Goal: Information Seeking & Learning: Check status

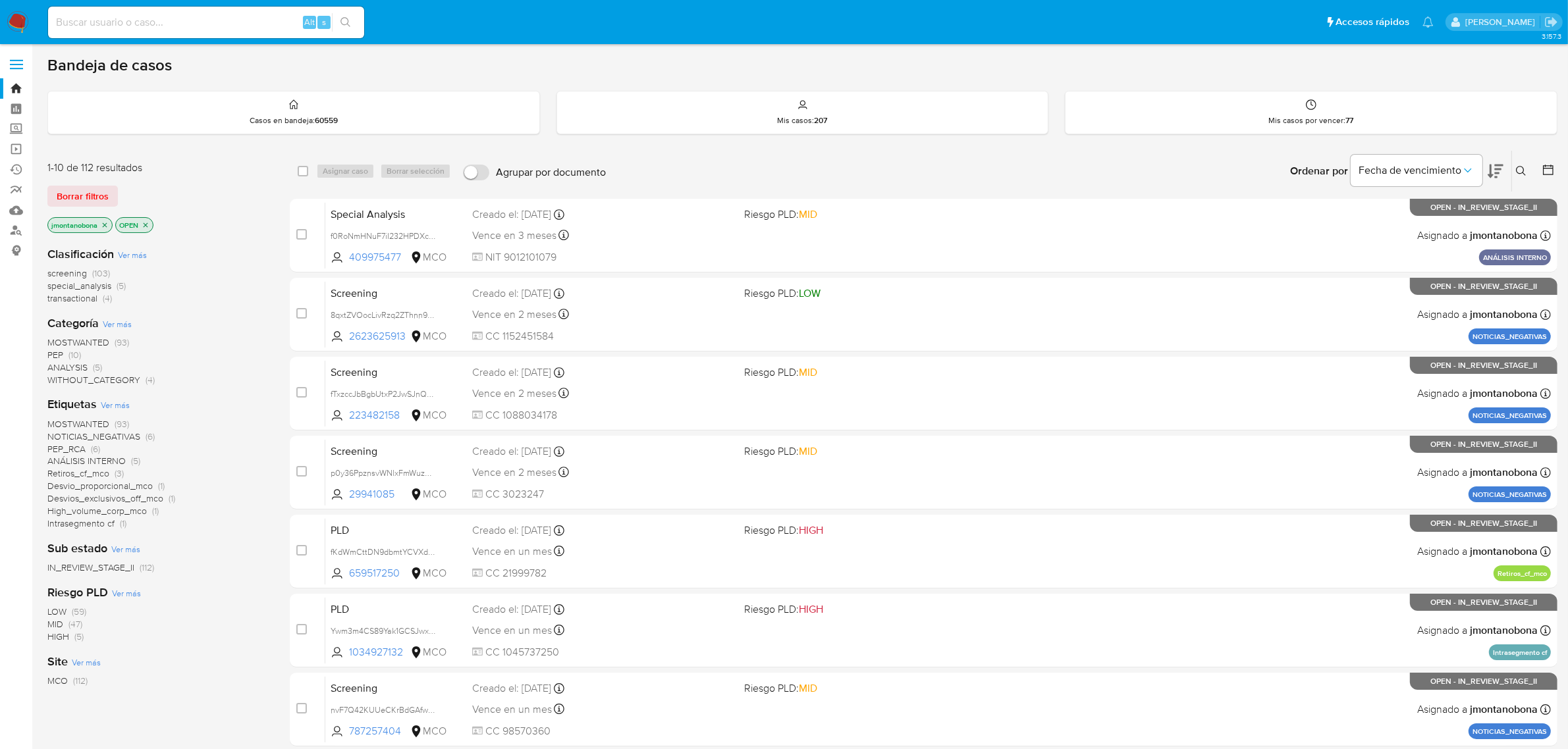
click at [247, 24] on input at bounding box center [206, 22] width 316 height 17
paste input "2059326108"
type input "2059326108"
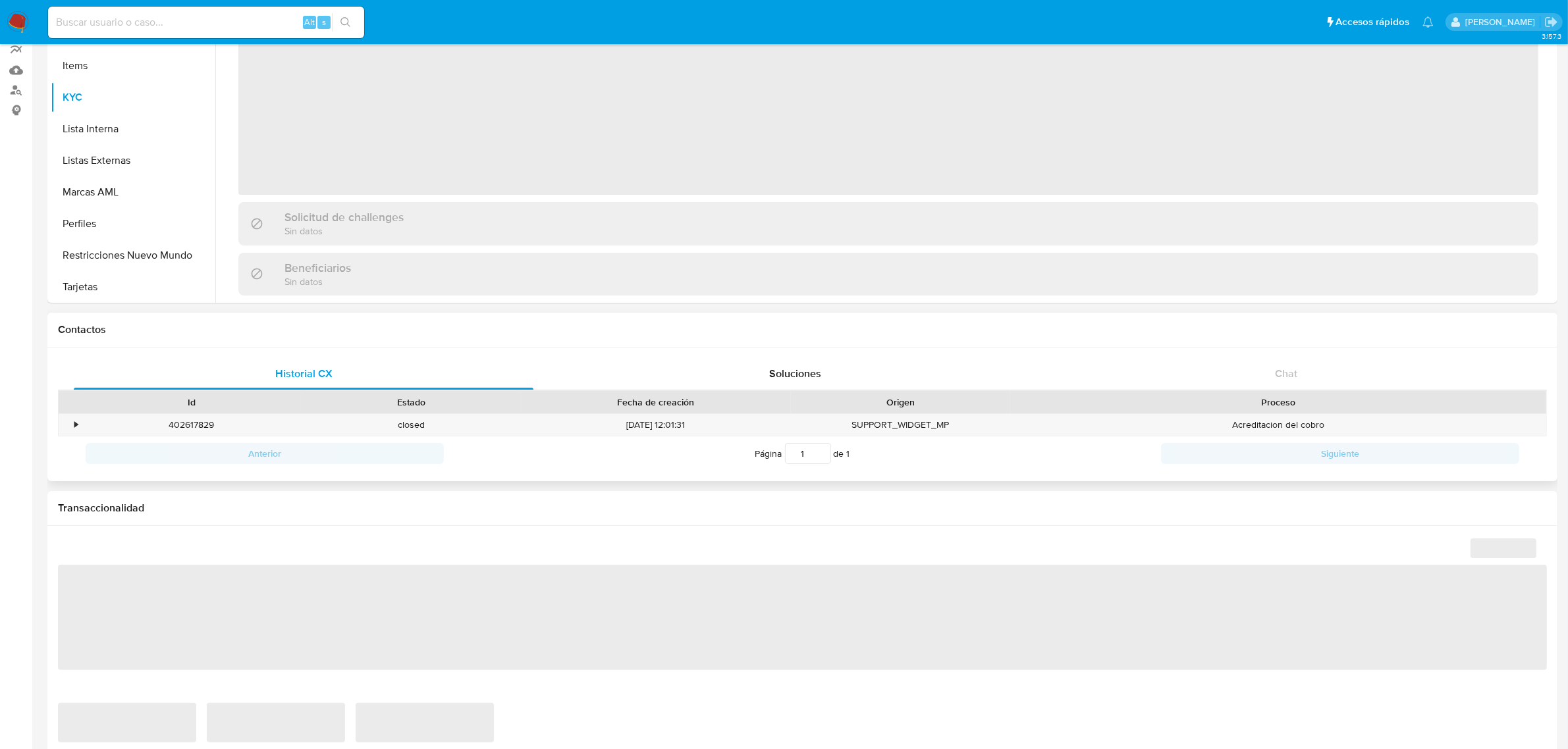
scroll to position [159, 0]
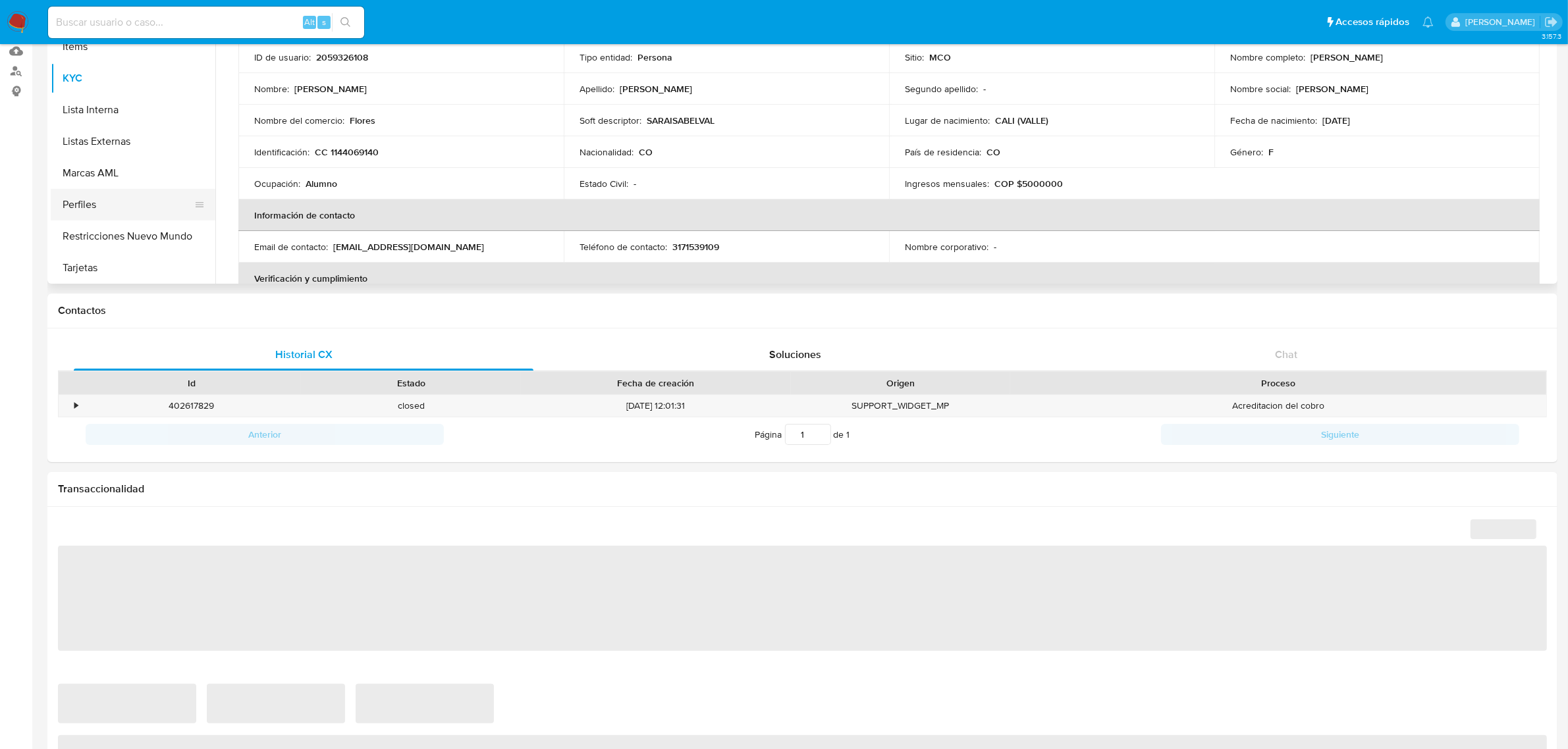
select select "10"
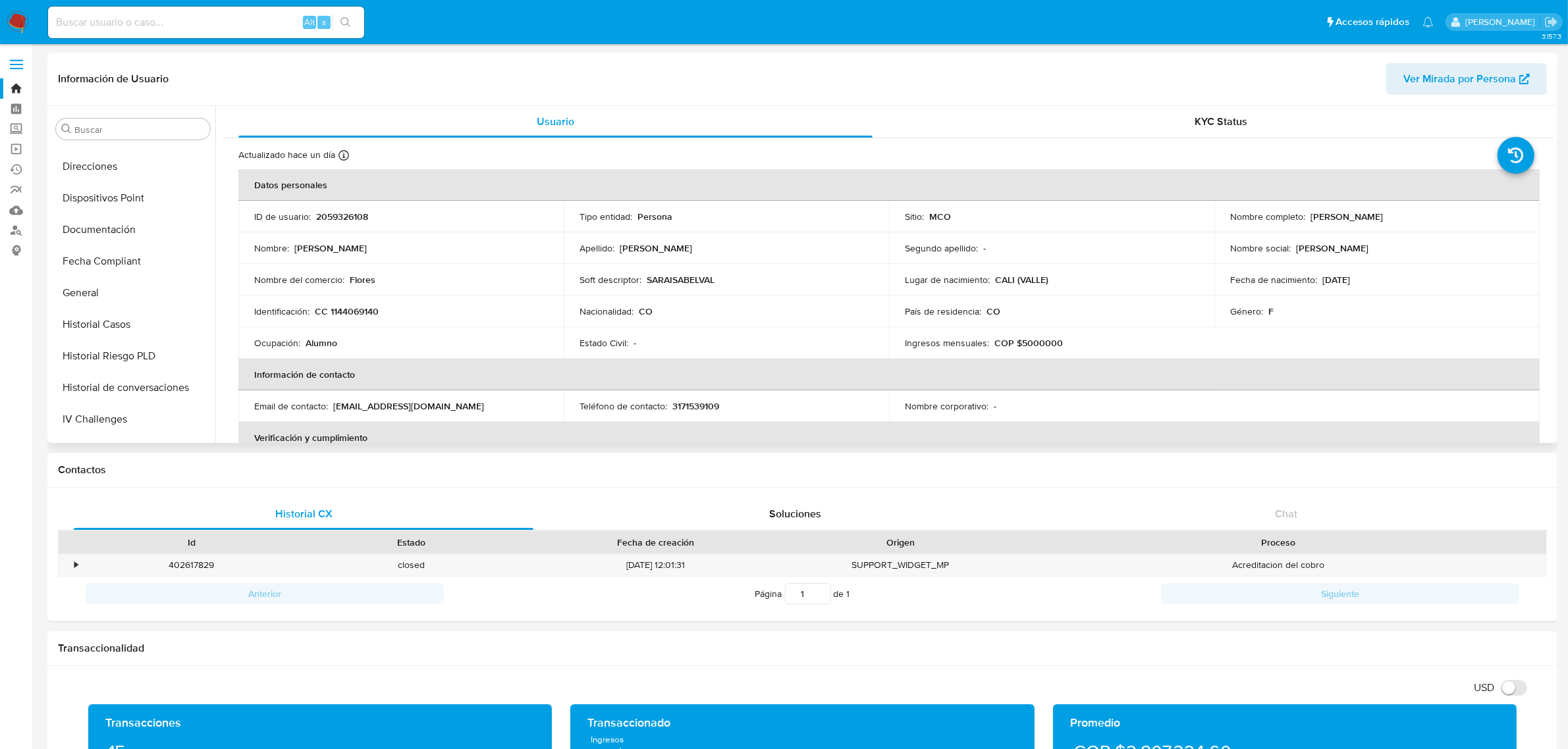
scroll to position [329, 0]
click at [116, 241] on button "Historial Casos" at bounding box center [128, 242] width 154 height 31
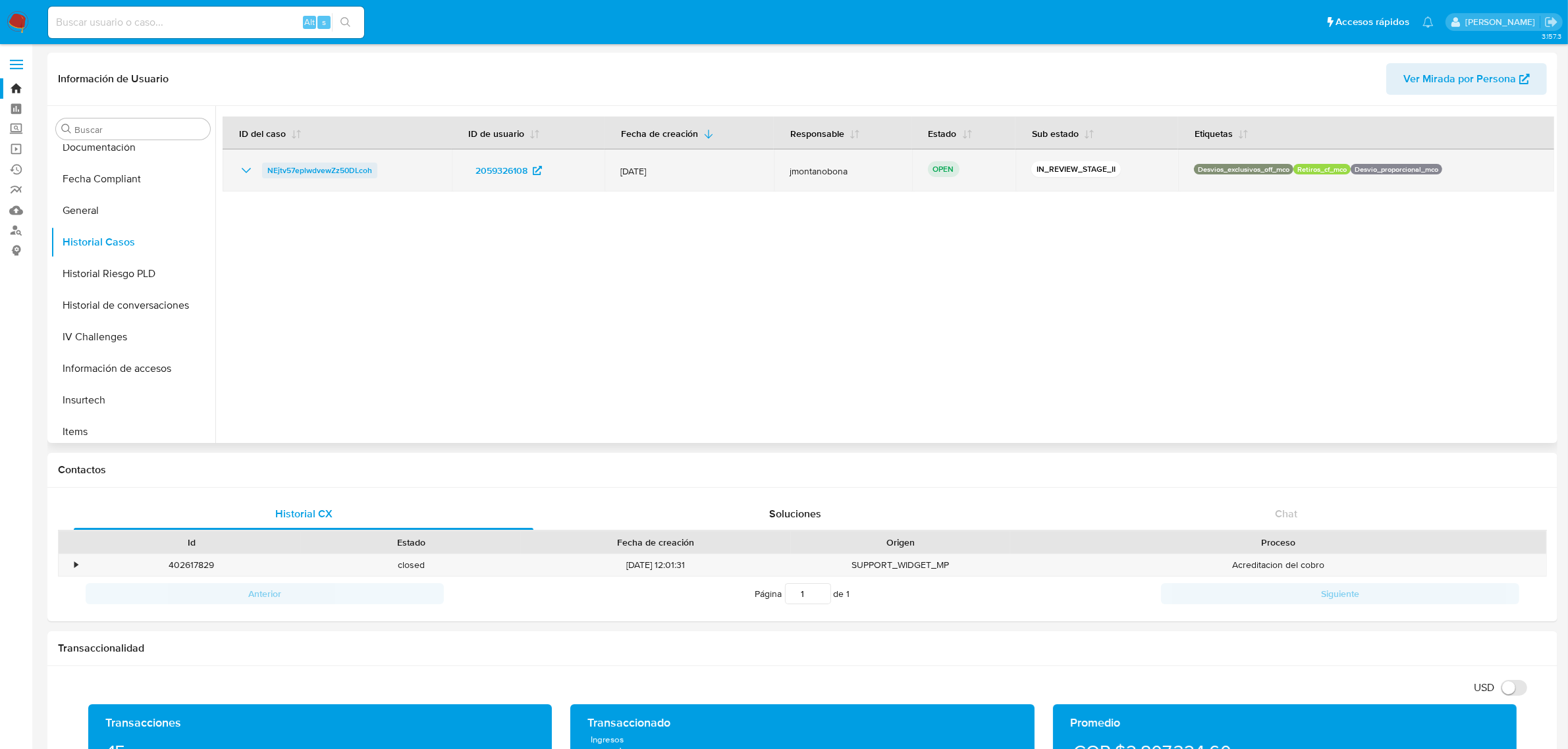
drag, startPoint x: 390, startPoint y: 170, endPoint x: 268, endPoint y: 169, distance: 122.0
click at [268, 169] on div "NEjtv57eplwdvewZz50DLcoh" at bounding box center [337, 170] width 197 height 16
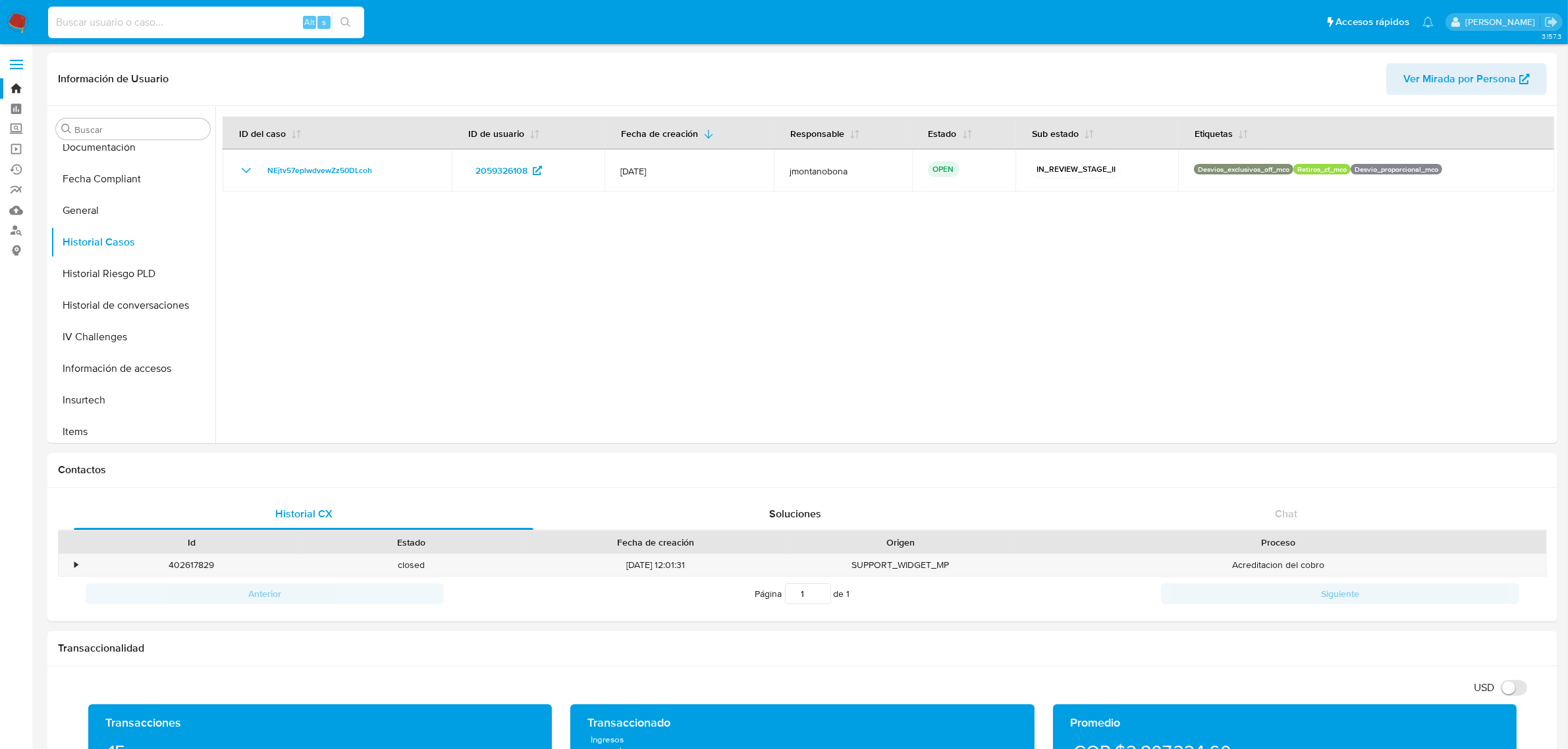
click at [205, 17] on input at bounding box center [206, 22] width 316 height 17
paste input "2402032487"
type input "2402032487"
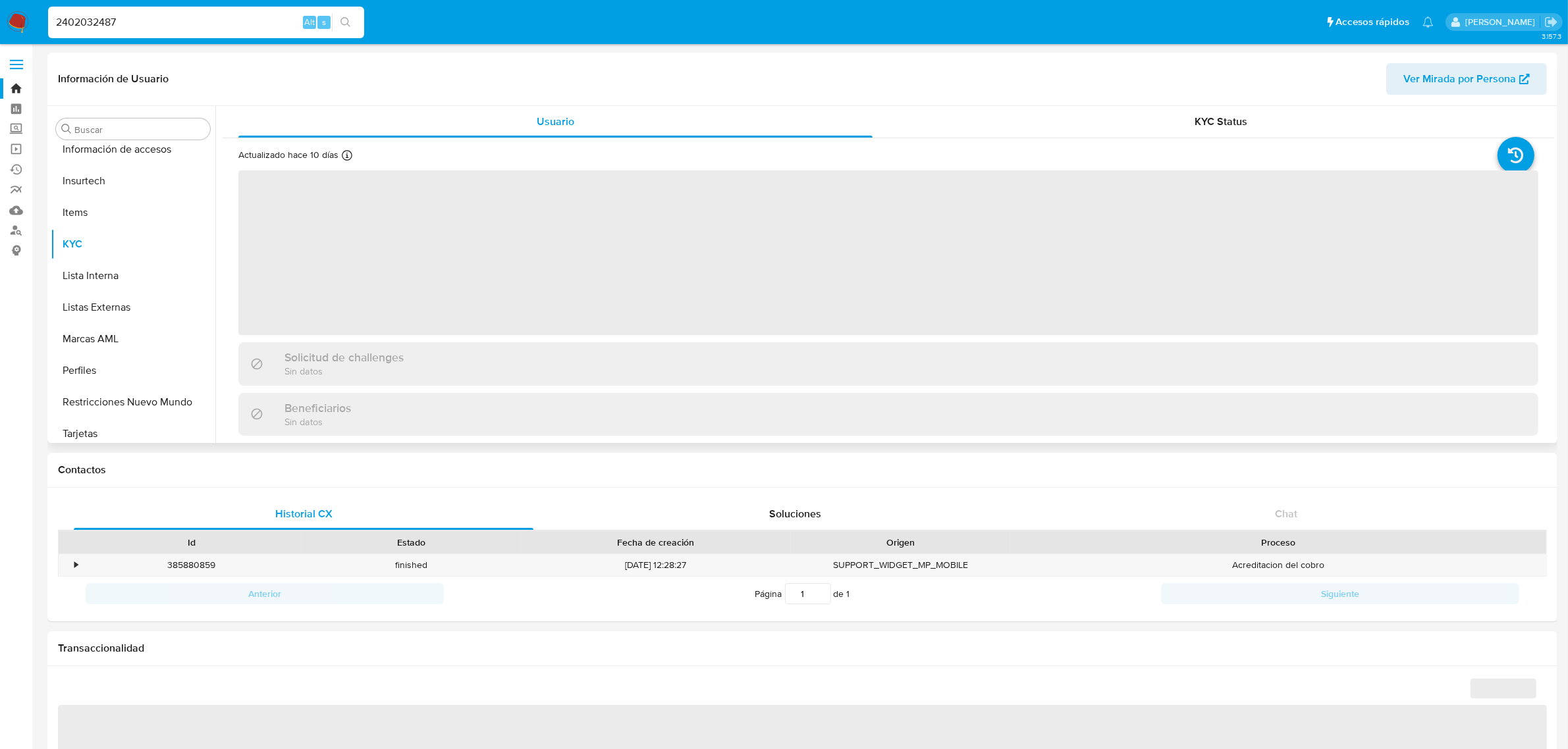
scroll to position [555, 0]
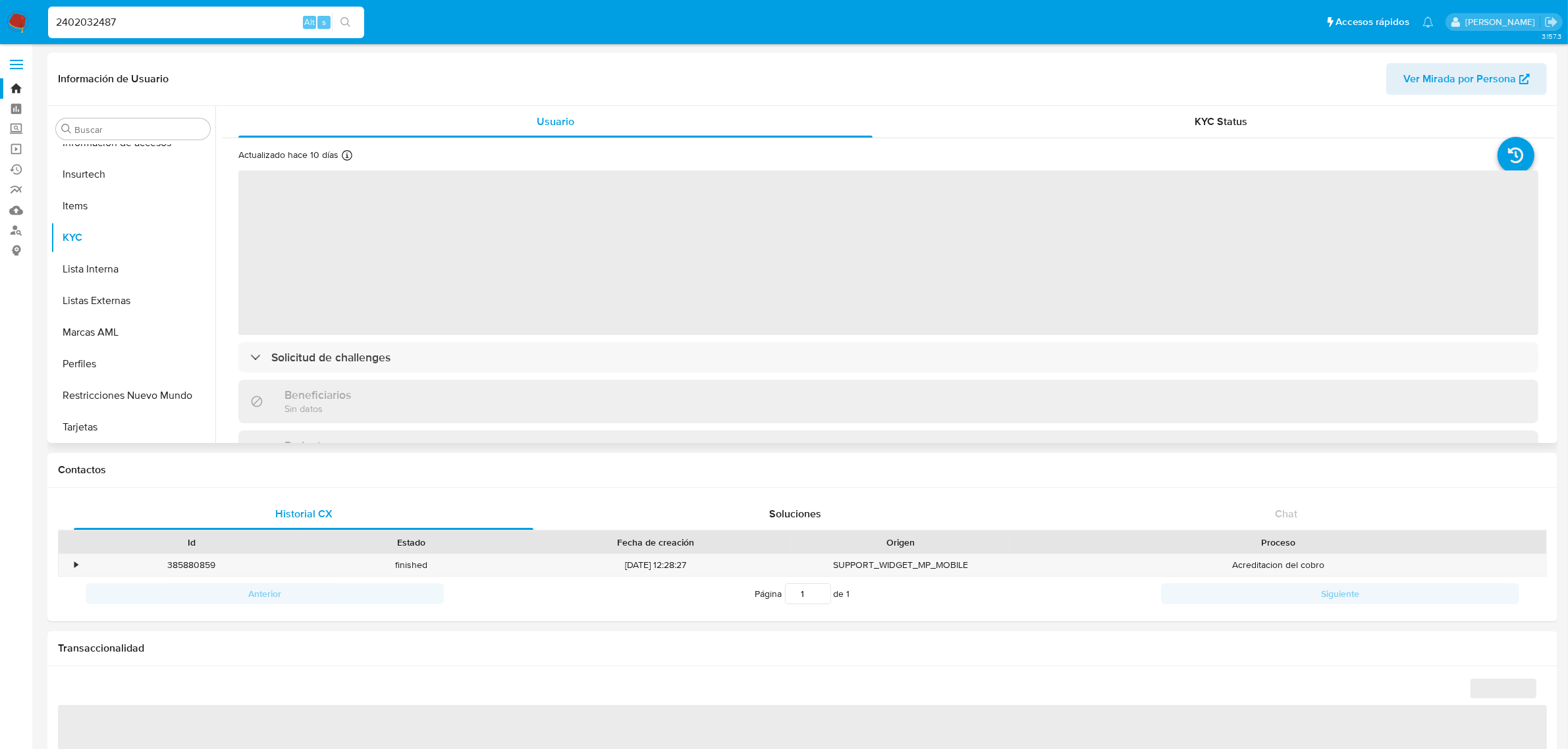
select select "10"
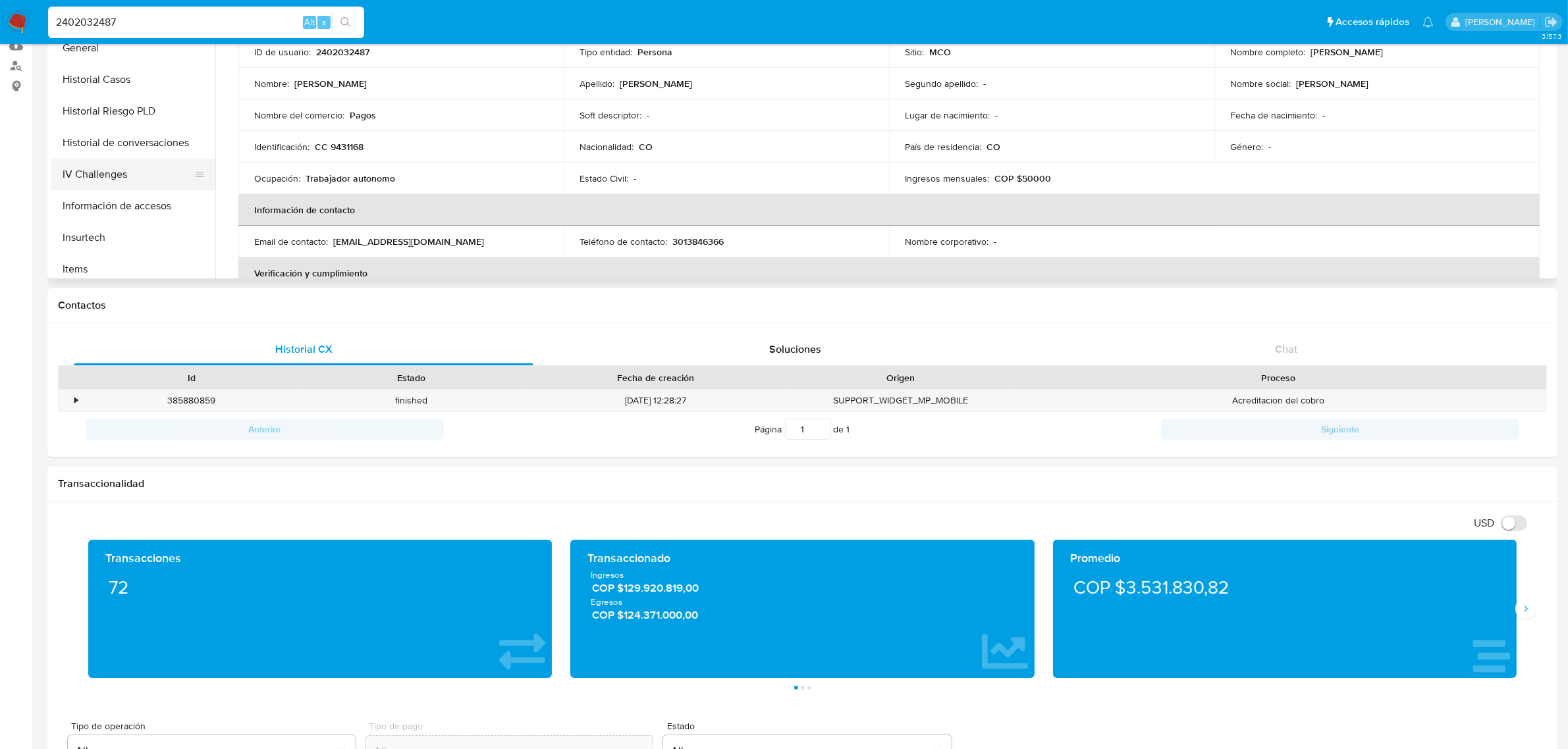
scroll to position [308, 0]
click at [107, 100] on button "Historial Casos" at bounding box center [128, 98] width 154 height 31
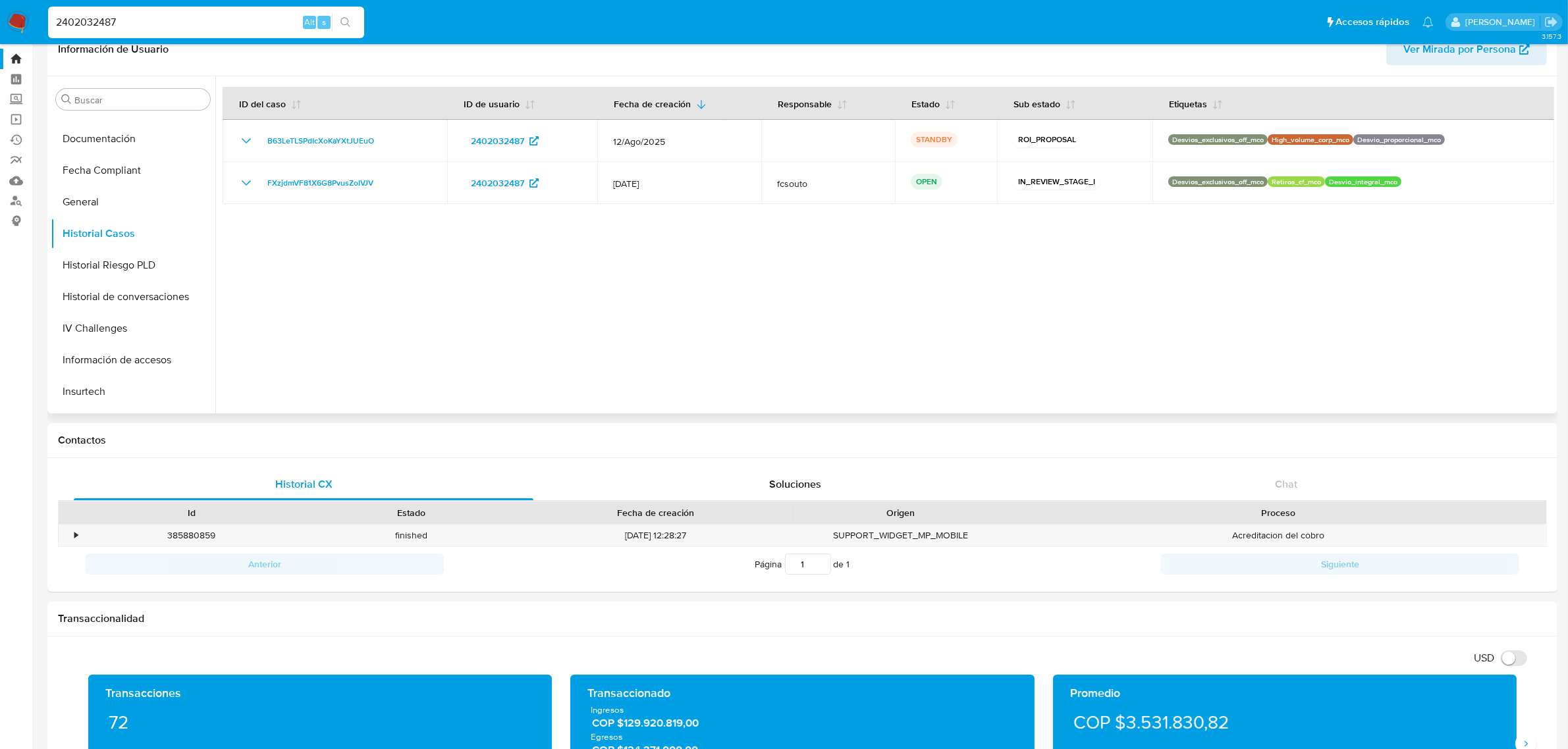
scroll to position [0, 0]
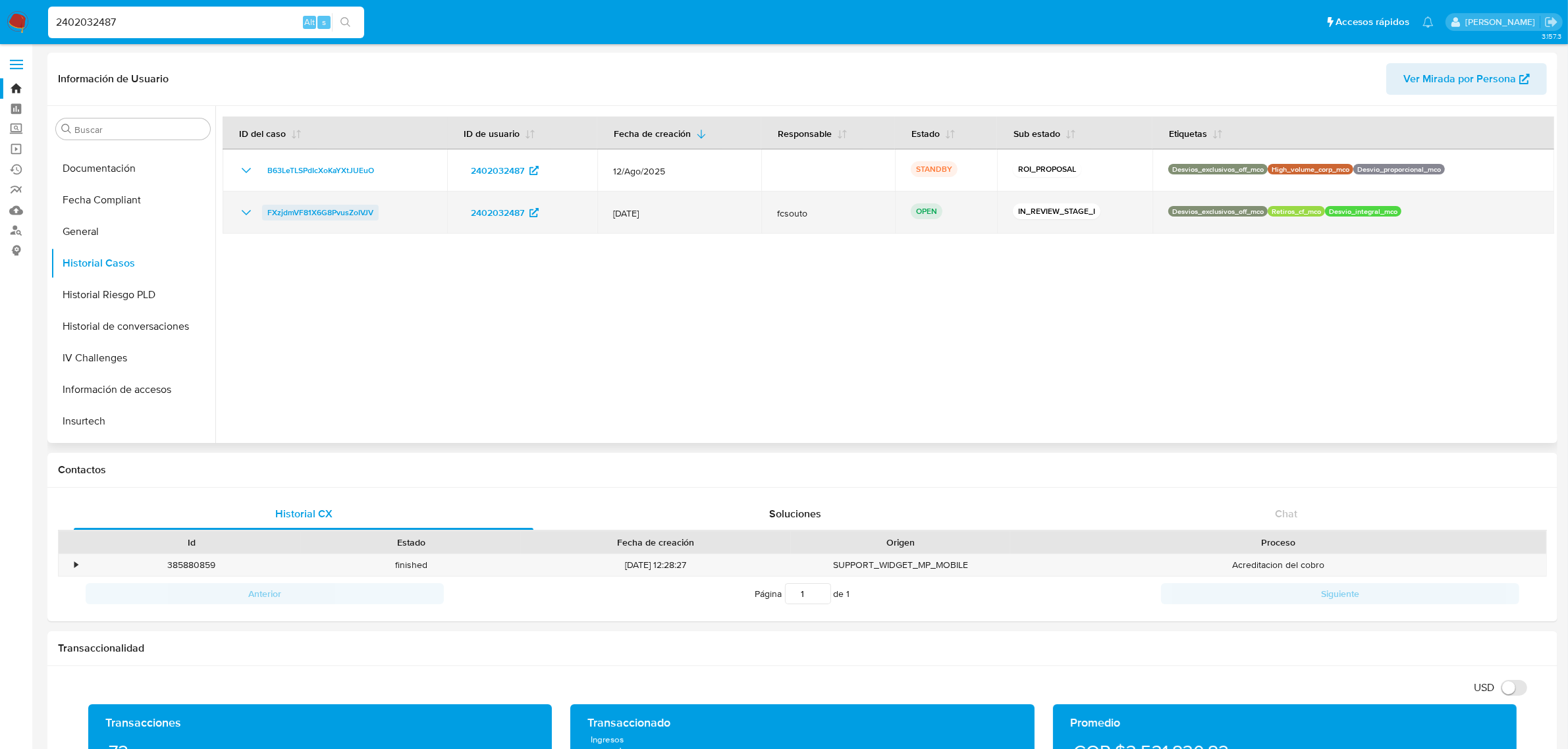
drag, startPoint x: 383, startPoint y: 211, endPoint x: 266, endPoint y: 214, distance: 117.0
click at [266, 214] on div "FXzjdmVF81X6G8PvusZoIVJV" at bounding box center [335, 213] width 193 height 16
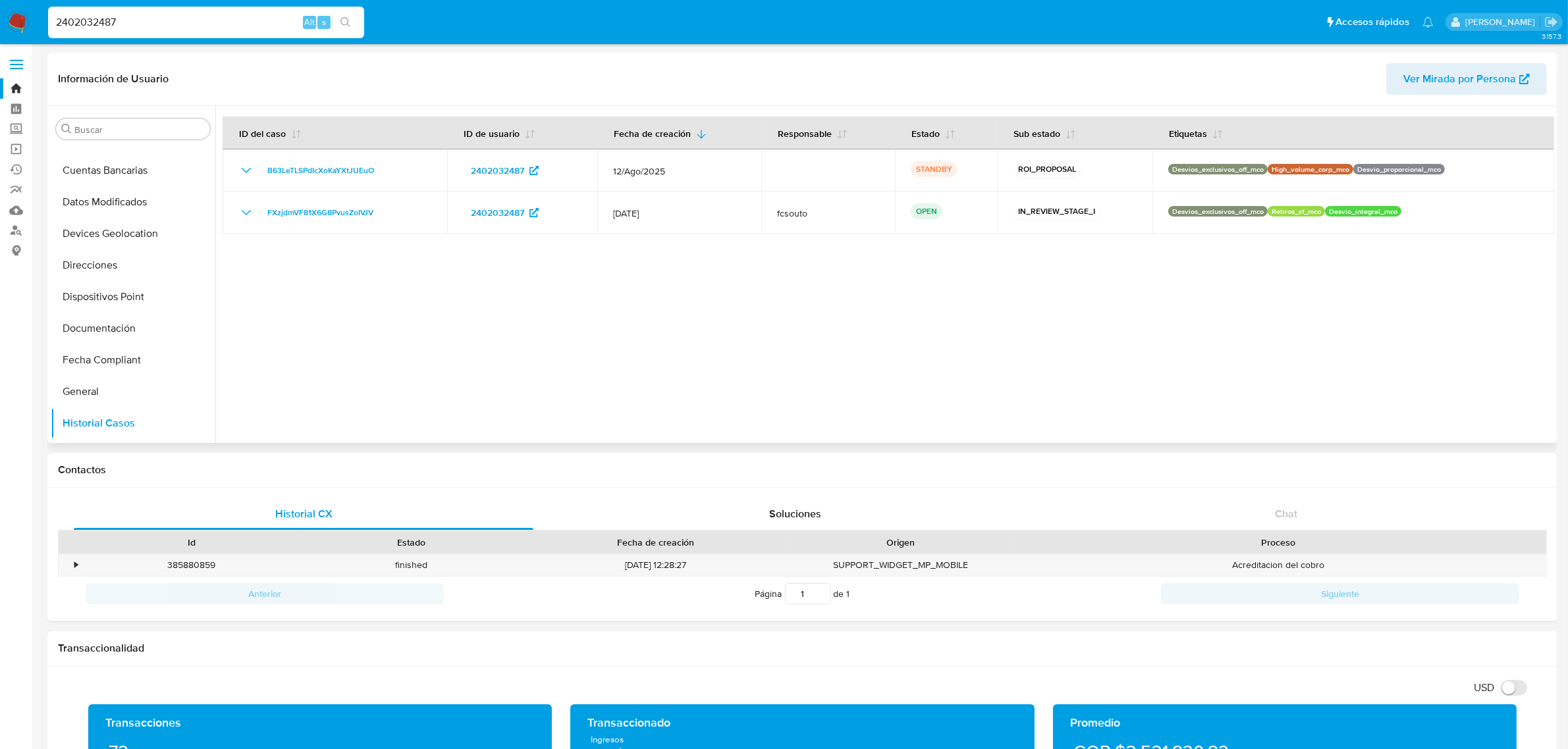
scroll to position [164, 0]
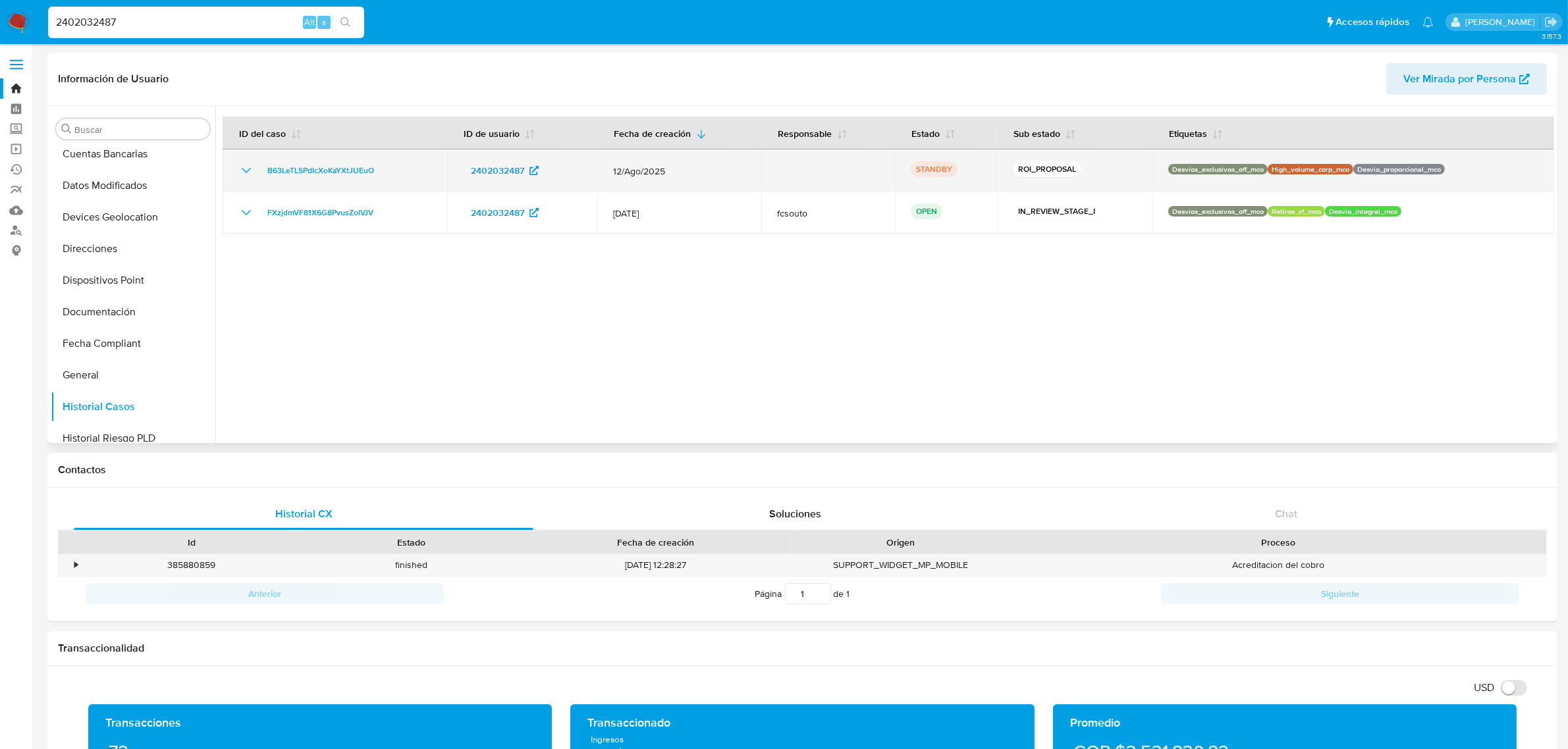
click at [247, 173] on icon "Mostrar/Ocultar" at bounding box center [246, 170] width 16 height 16
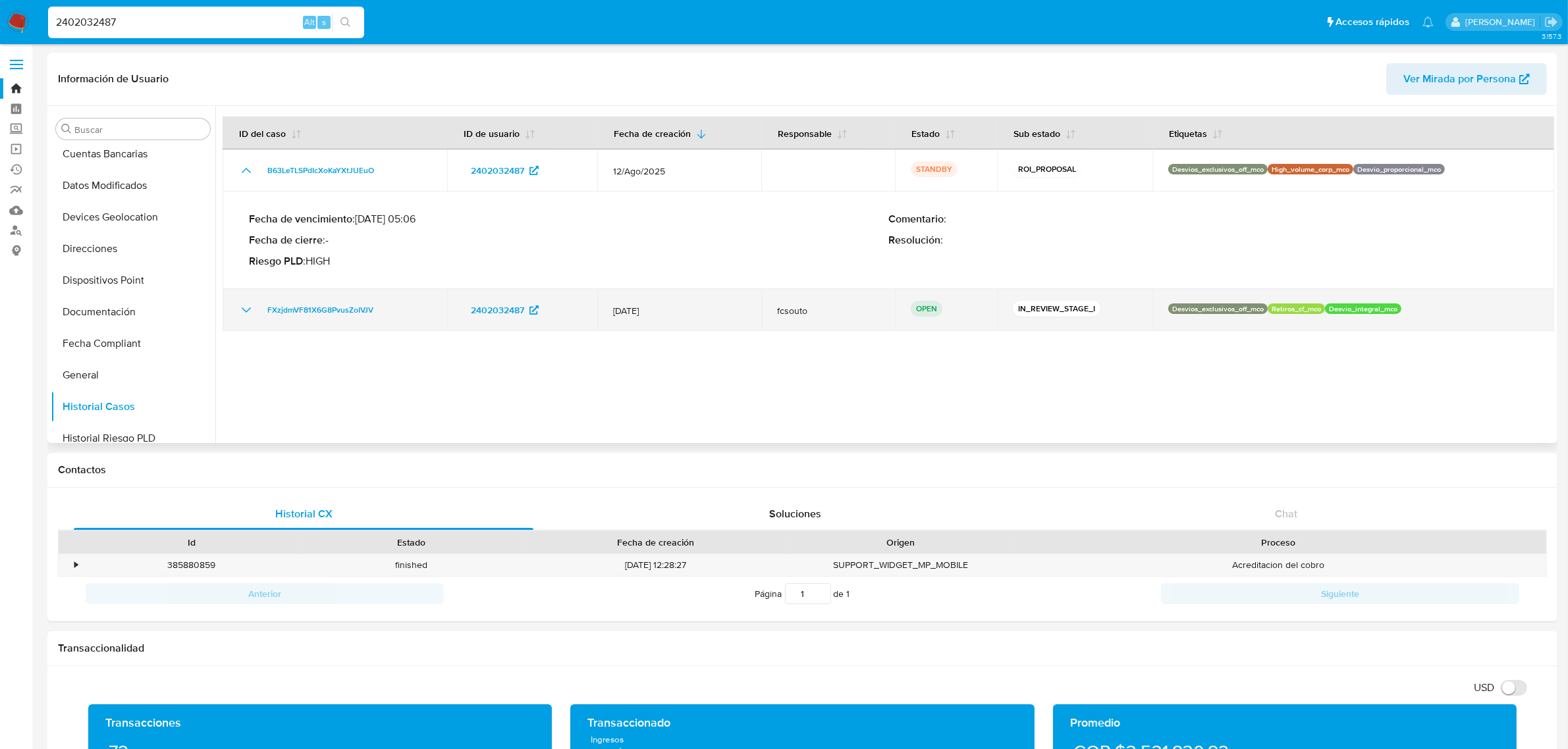
click at [247, 306] on icon "Mostrar/Ocultar" at bounding box center [246, 310] width 16 height 16
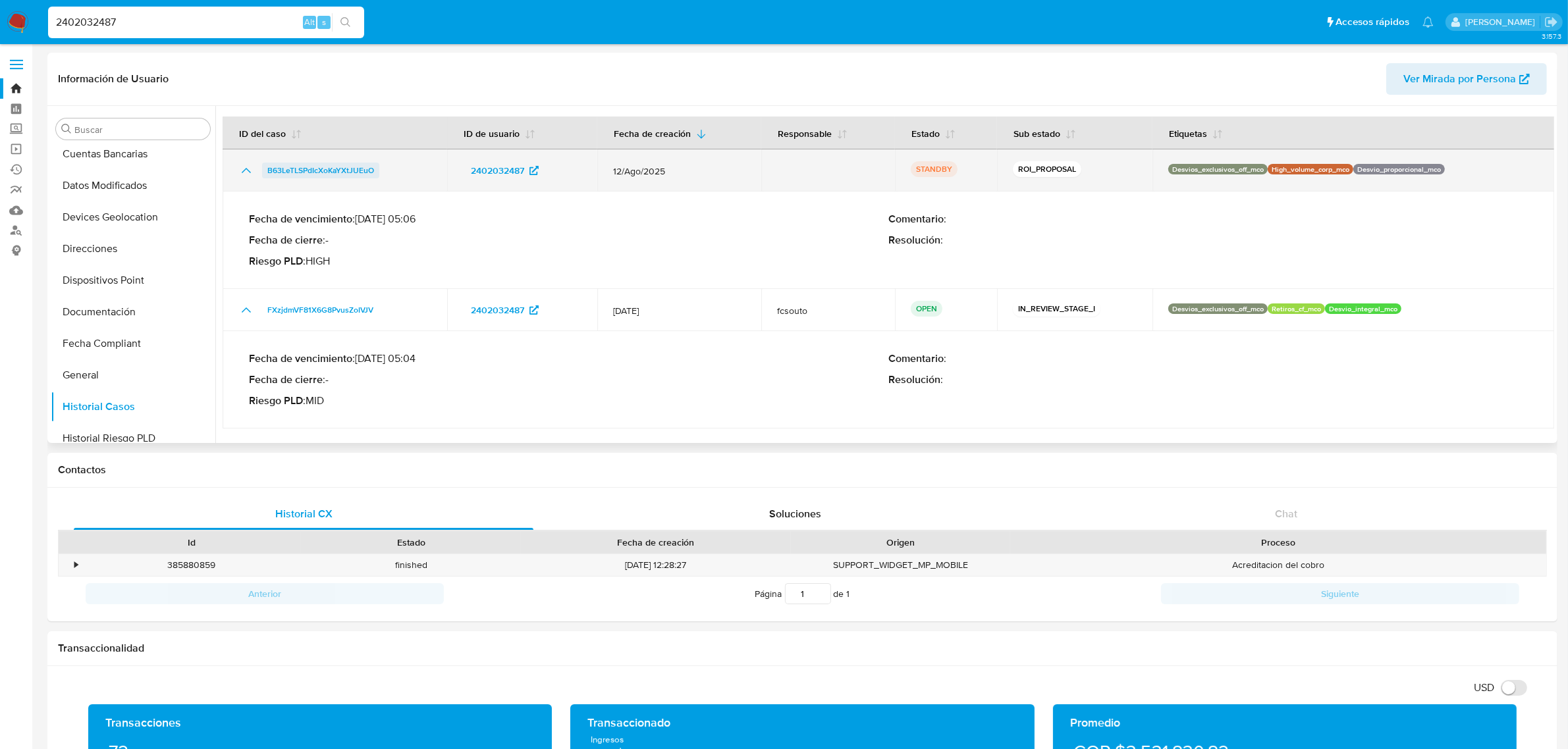
click at [351, 171] on span "B63LeTLSPdIcXoKaYXtJUEuO" at bounding box center [321, 170] width 107 height 16
drag, startPoint x: 383, startPoint y: 166, endPoint x: 267, endPoint y: 170, distance: 116.1
click at [267, 170] on div "B63LeTLSPdIcXoKaYXtJUEuO" at bounding box center [335, 170] width 193 height 16
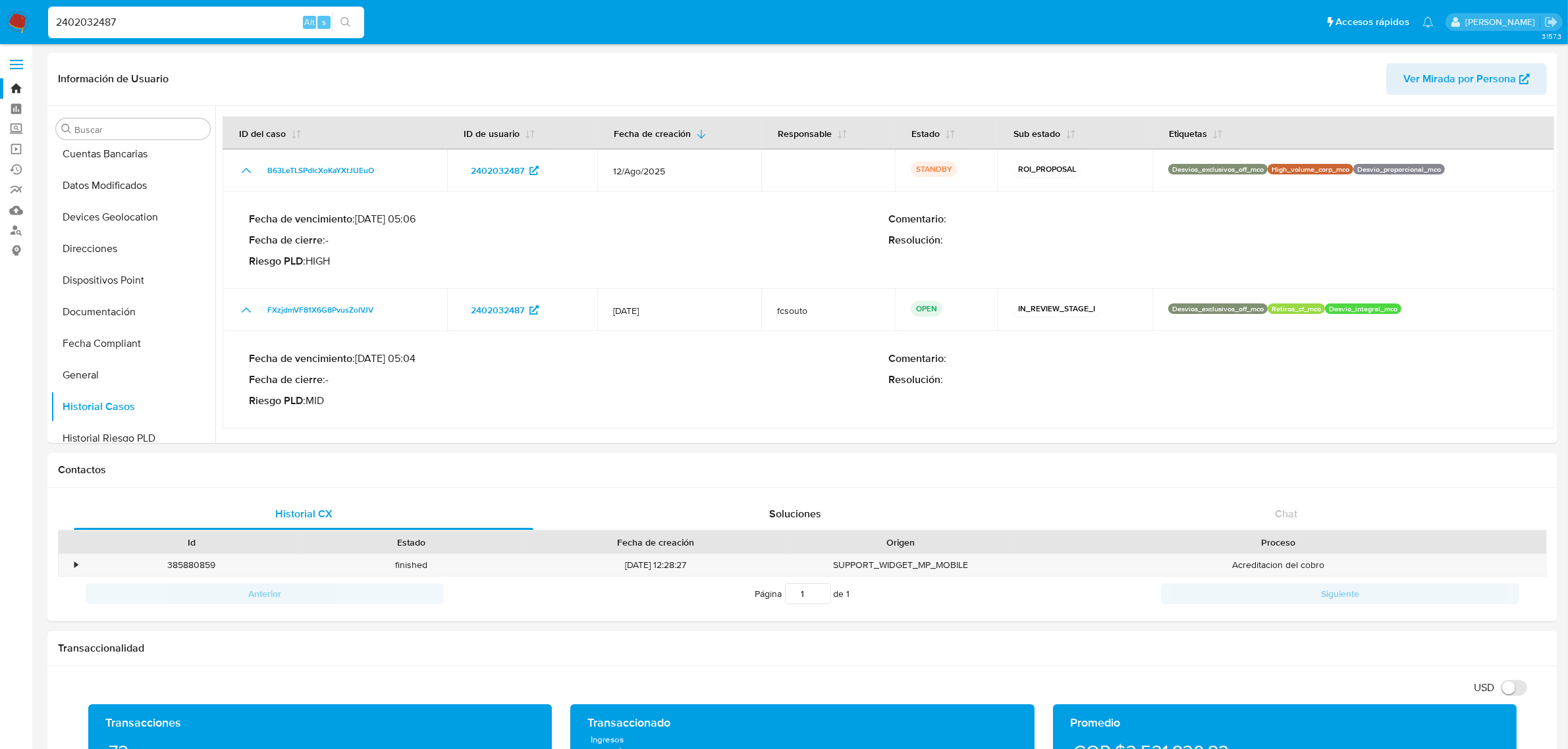
click at [198, 18] on input "2402032487" at bounding box center [206, 22] width 316 height 17
drag, startPoint x: 205, startPoint y: 24, endPoint x: 15, endPoint y: 26, distance: 190.0
click at [19, 26] on nav "Pausado Ver notificaciones 2402032487 Alt s Accesos rápidos Presiona las siguie…" at bounding box center [784, 22] width 1568 height 44
paste input "NEjtv57eplwdvewZz50DLcoh"
type input "NEjtv57eplwdvewZz50DLcoh"
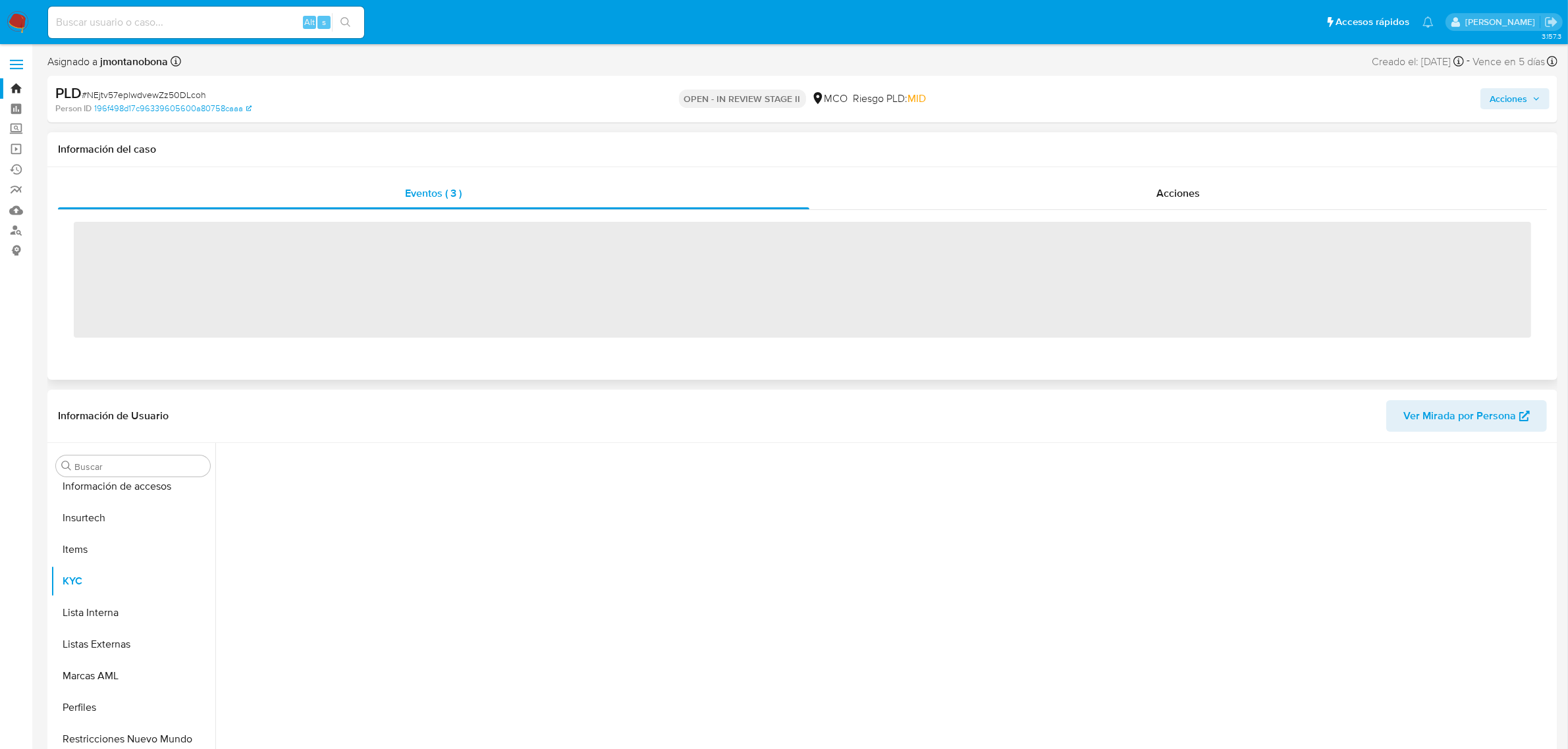
scroll to position [555, 0]
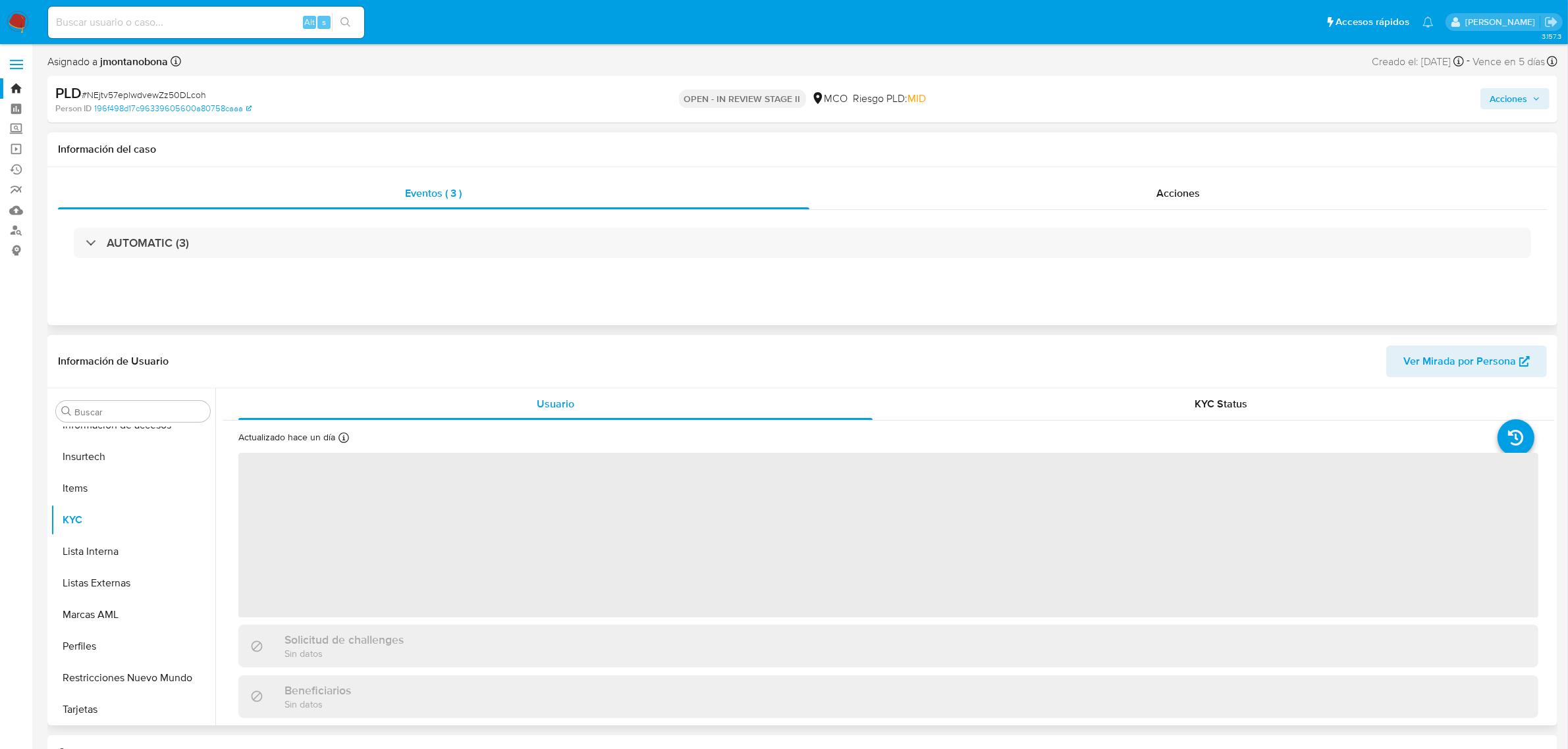
select select "10"
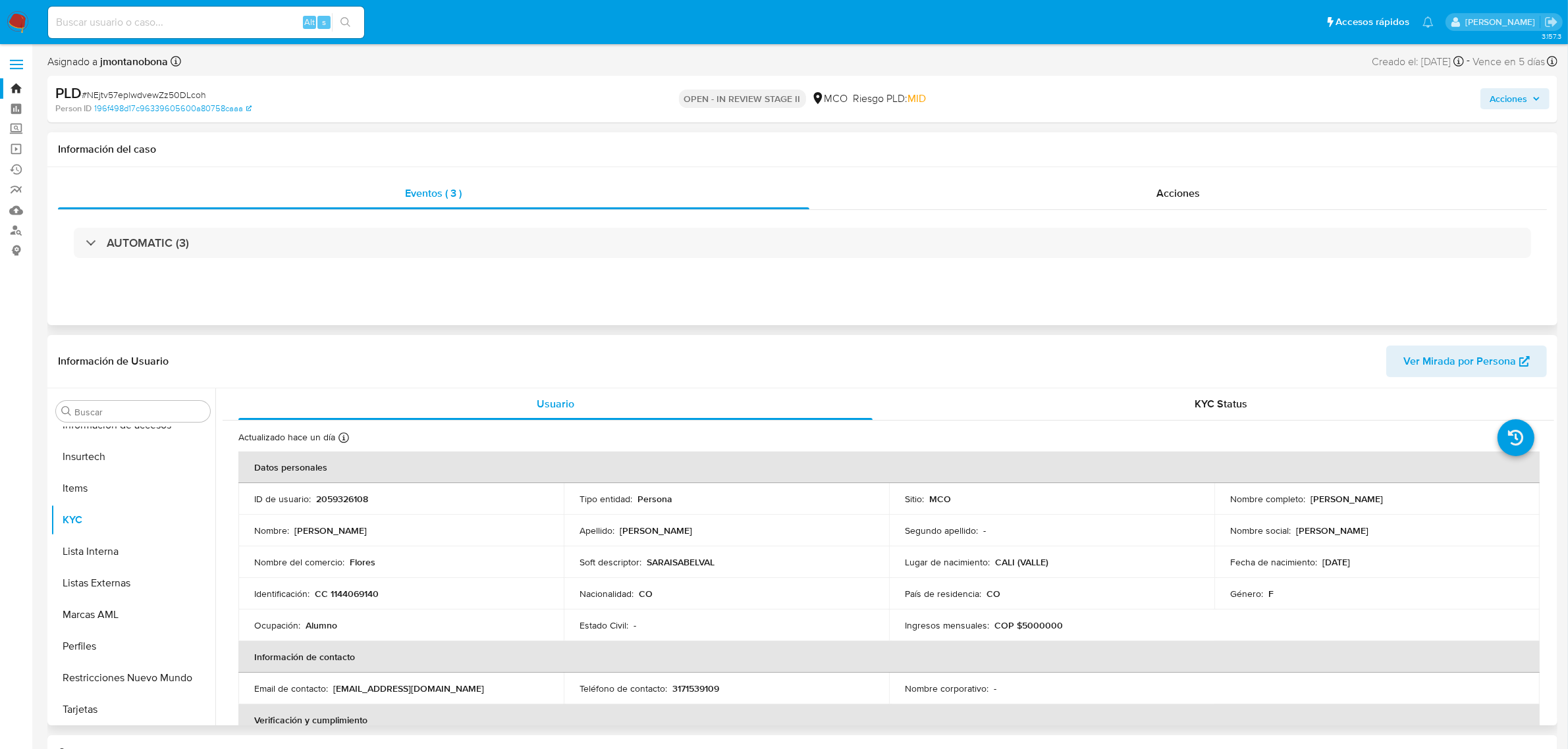
drag, startPoint x: 1307, startPoint y: 501, endPoint x: 1408, endPoint y: 496, distance: 101.1
click at [1383, 496] on p "[PERSON_NAME]" at bounding box center [1347, 498] width 73 height 12
copy p "[PERSON_NAME]"
drag, startPoint x: 315, startPoint y: 495, endPoint x: 372, endPoint y: 497, distance: 57.0
click at [372, 497] on div "ID de usuario : 2059326108" at bounding box center [401, 498] width 294 height 12
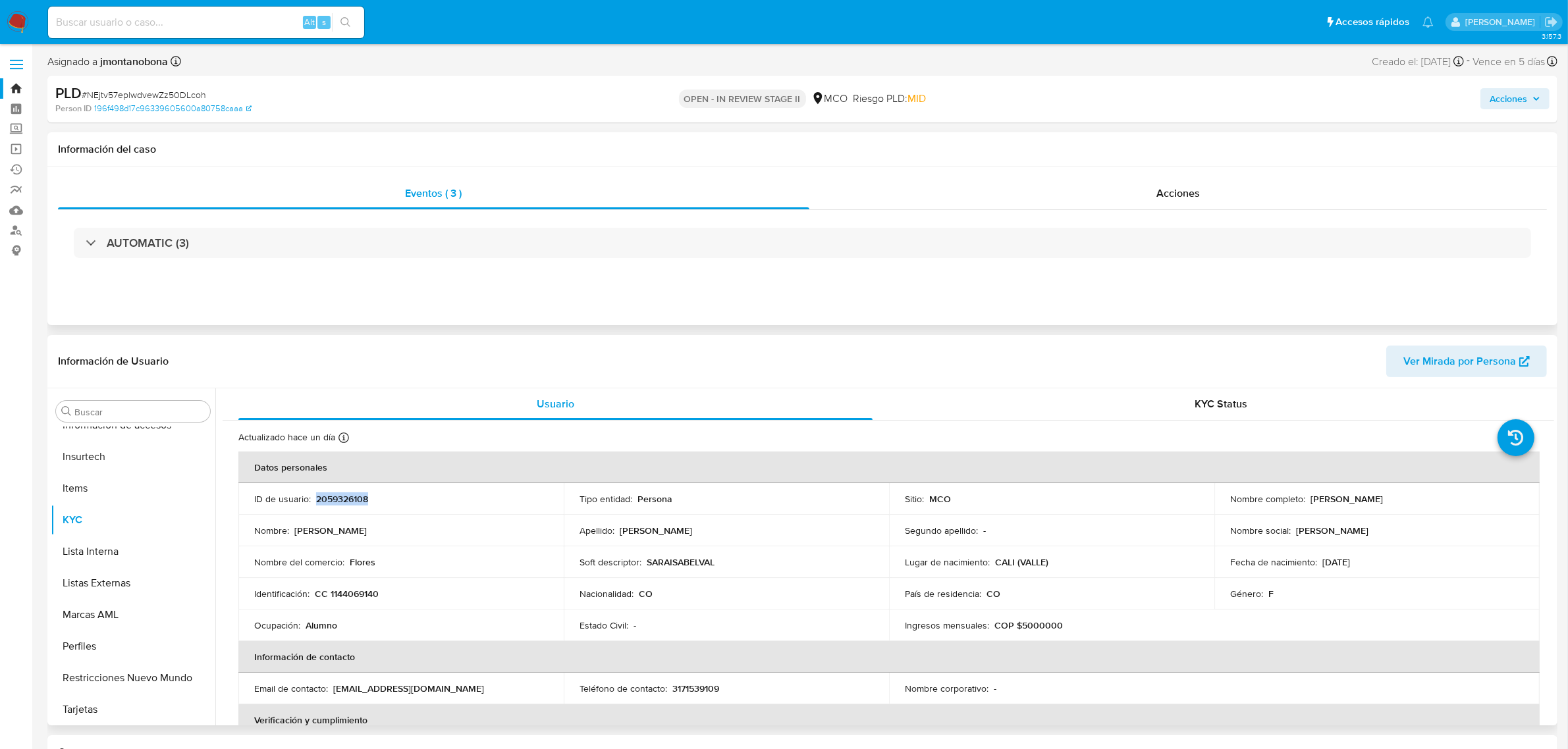
copy p "2059326108"
click at [197, 16] on input at bounding box center [206, 22] width 316 height 17
paste input "822582501"
click at [205, 16] on input "822582501" at bounding box center [206, 22] width 316 height 17
drag, startPoint x: 205, startPoint y: 16, endPoint x: 0, endPoint y: 7, distance: 205.2
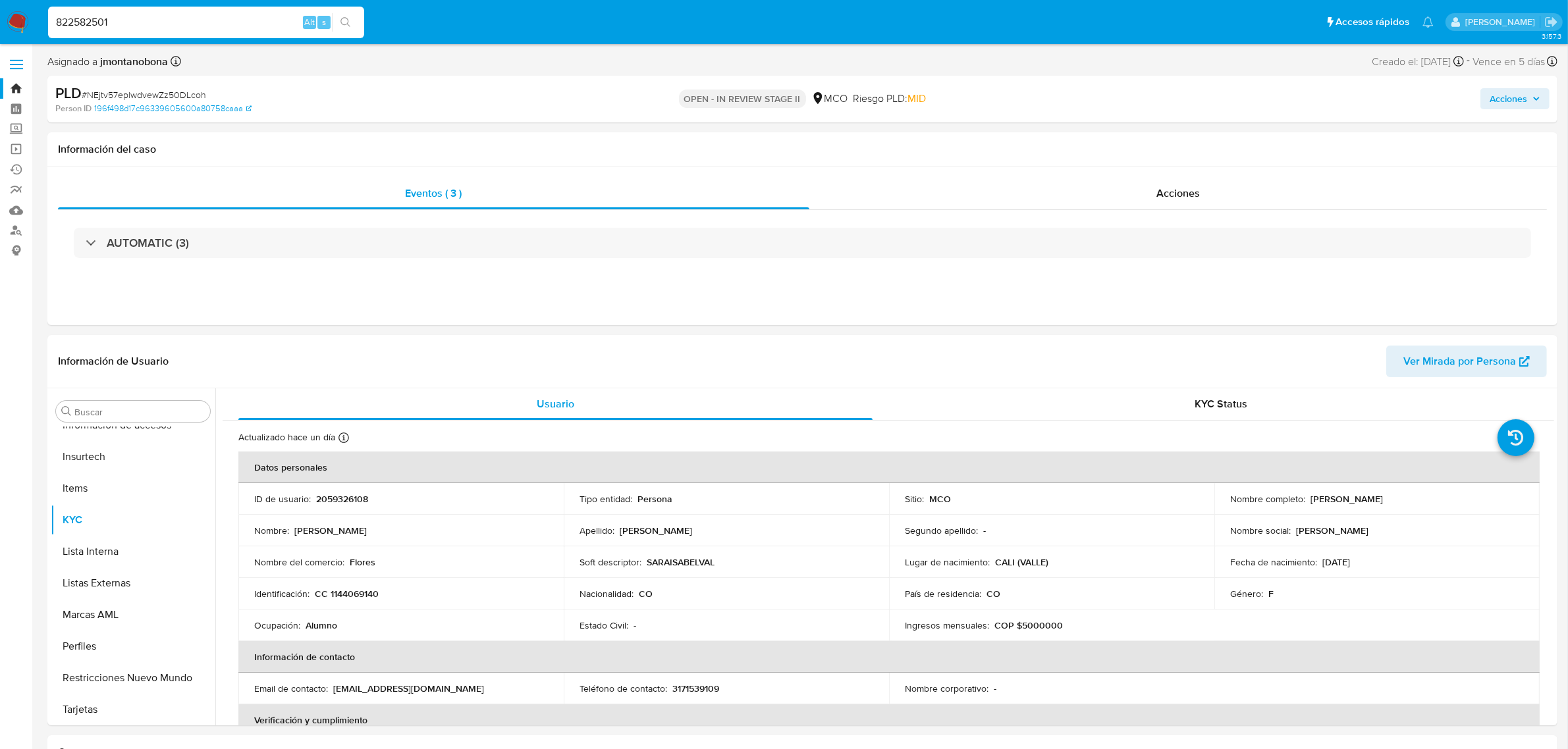
click at [0, 7] on nav "Pausado Ver notificaciones 822582501 Alt s Accesos rápidos Presiona las siguien…" at bounding box center [784, 22] width 1568 height 44
paste input
type input "822582501"
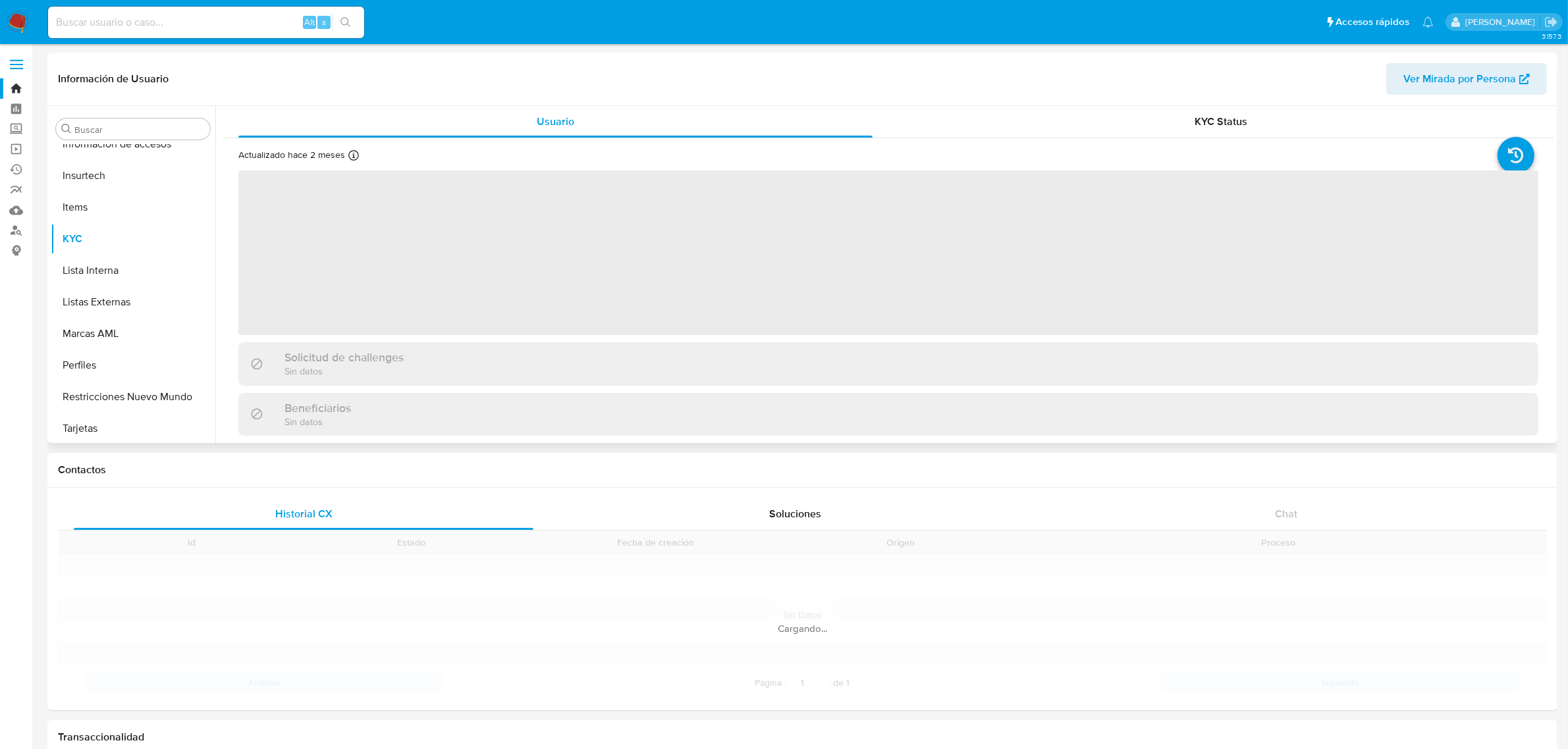
scroll to position [555, 0]
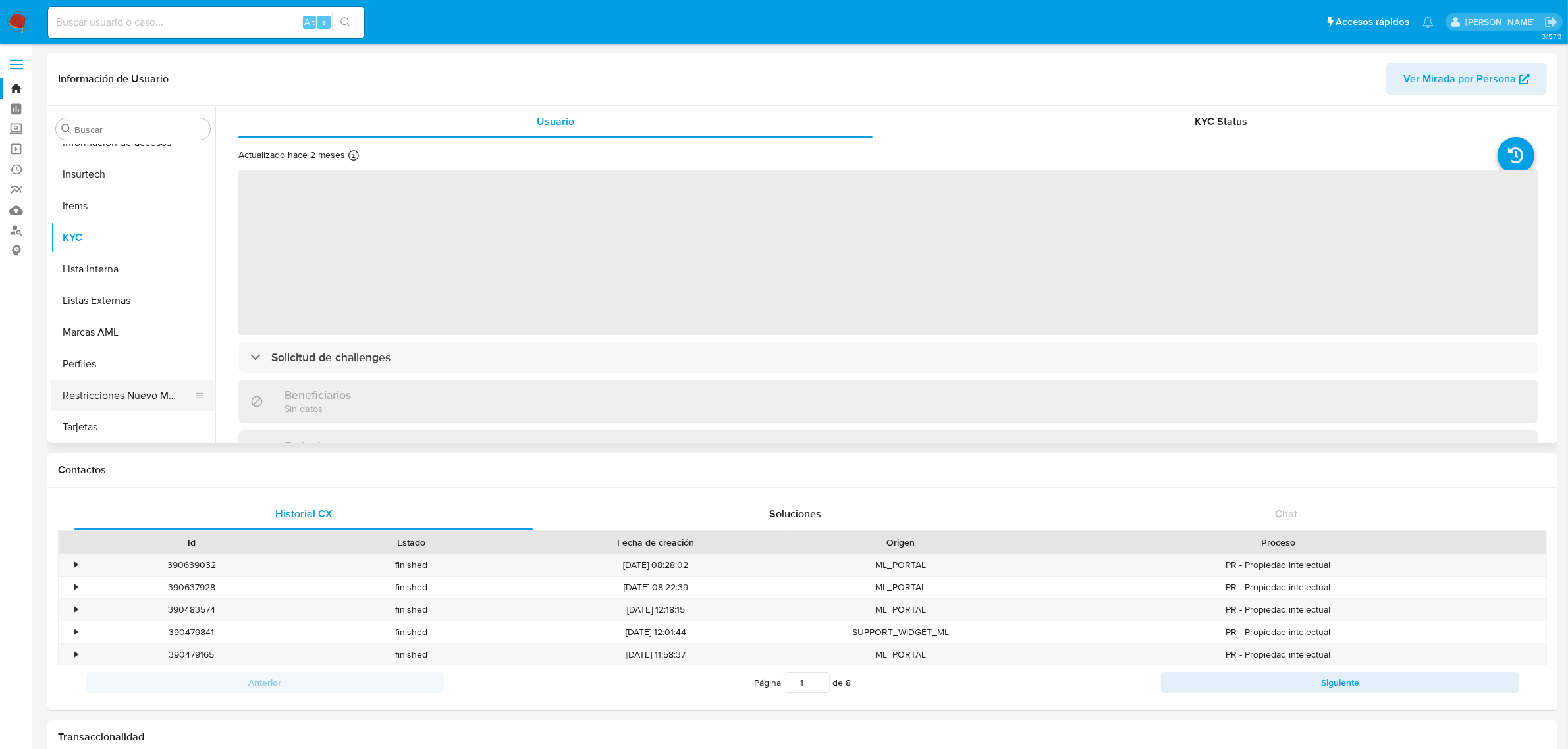
select select "10"
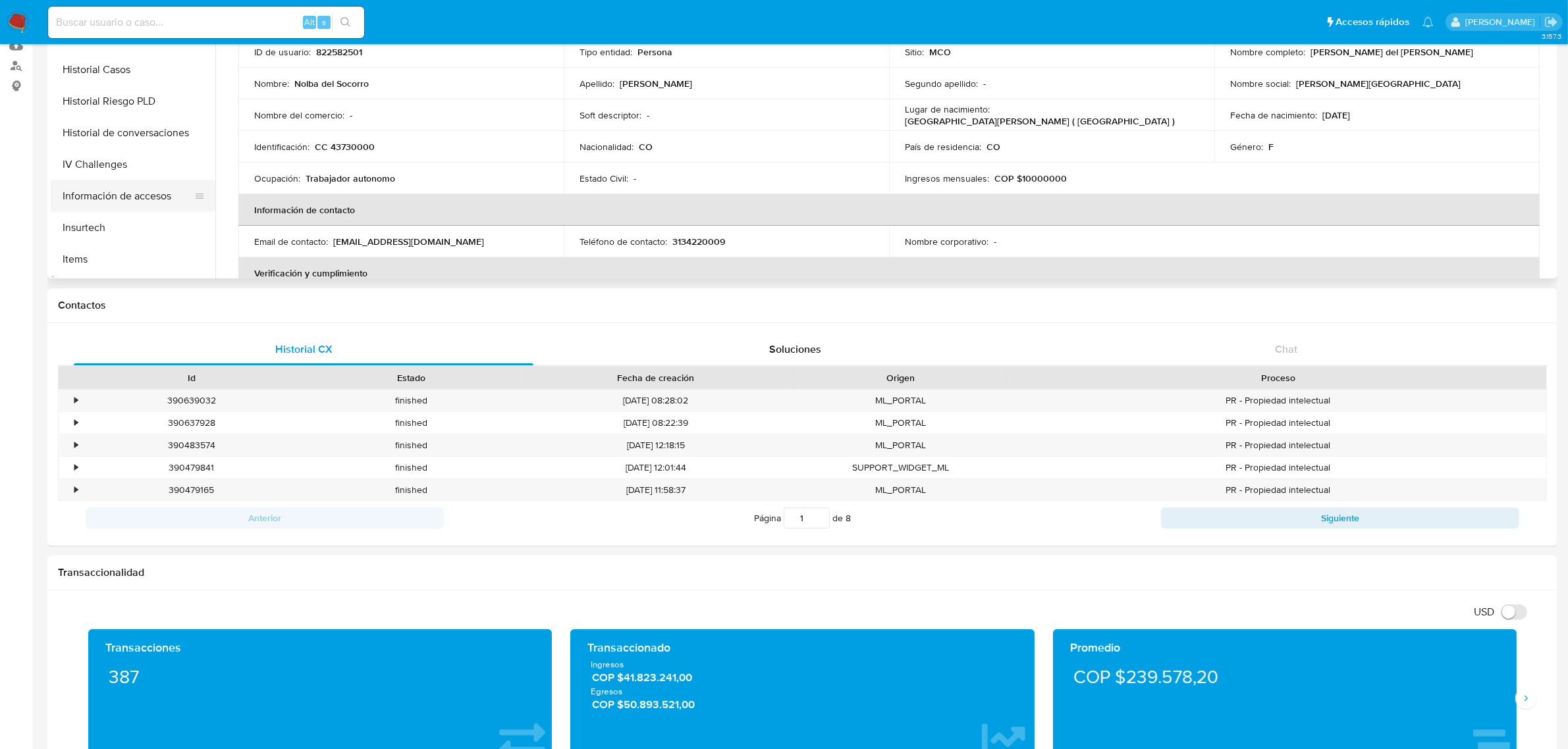
scroll to position [308, 0]
click at [120, 98] on button "Historial Casos" at bounding box center [128, 98] width 154 height 31
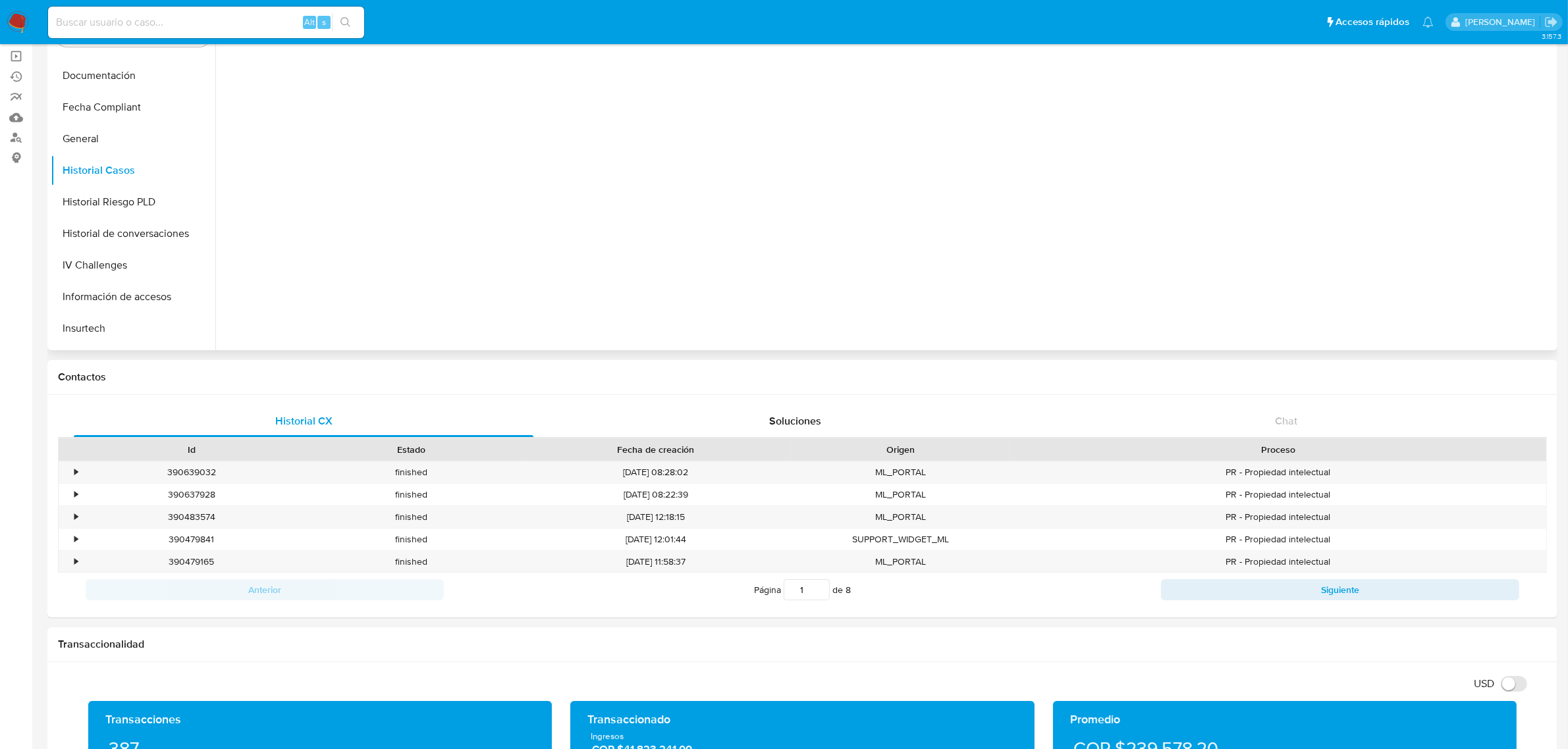
scroll to position [0, 0]
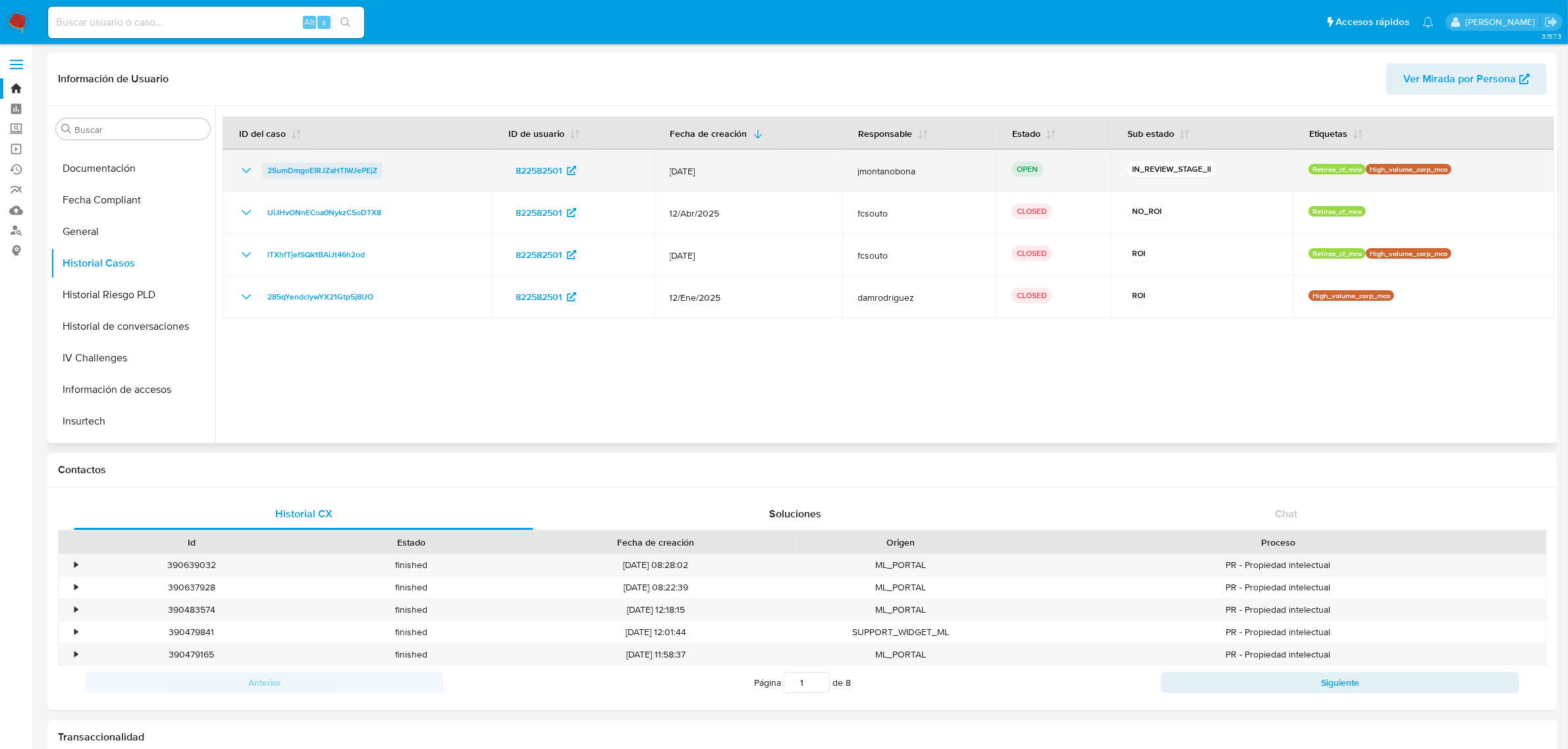
drag, startPoint x: 393, startPoint y: 169, endPoint x: 267, endPoint y: 172, distance: 126.0
click at [267, 172] on div "2SumDmgoEIRJZaHTIWJePEjZ" at bounding box center [358, 170] width 238 height 16
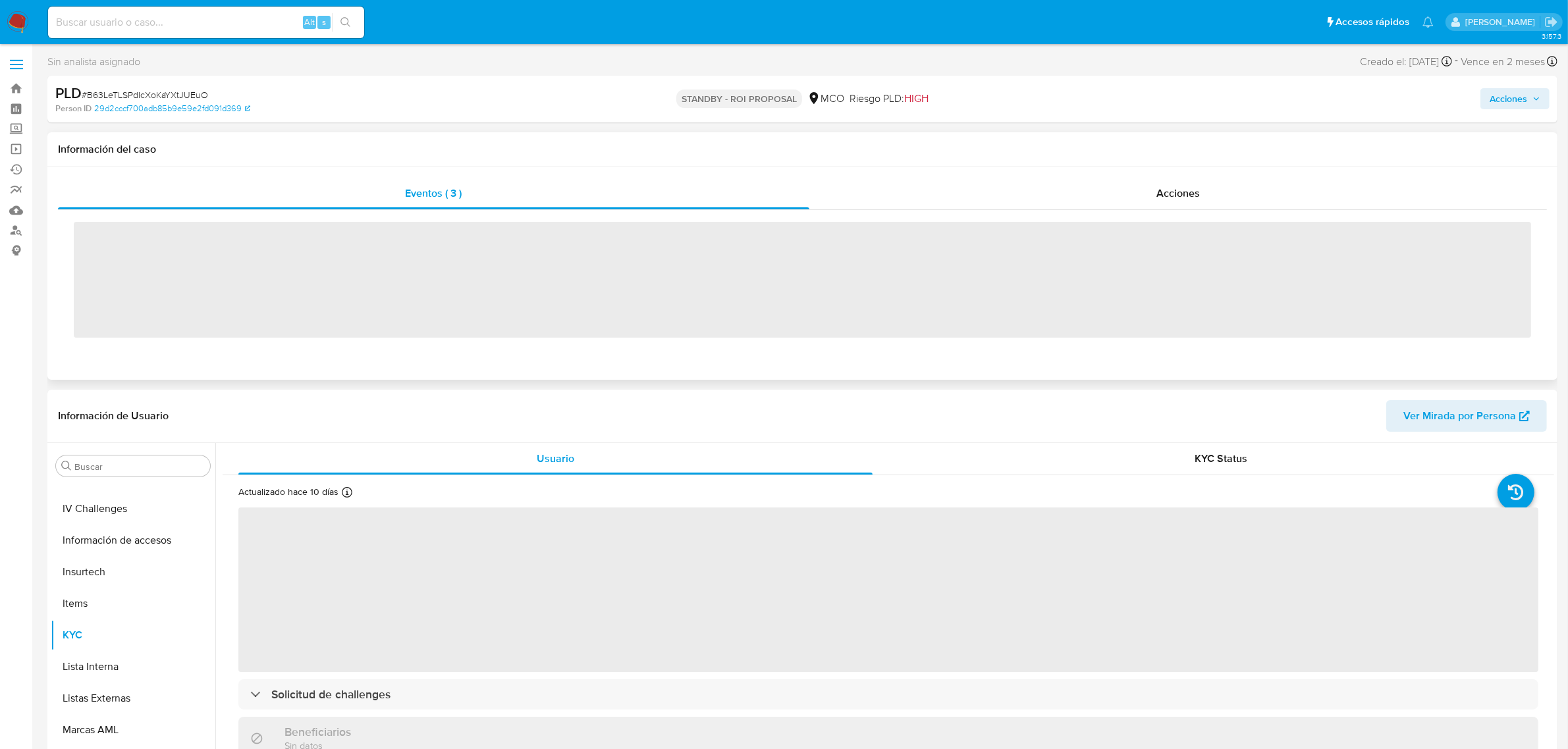
scroll to position [555, 0]
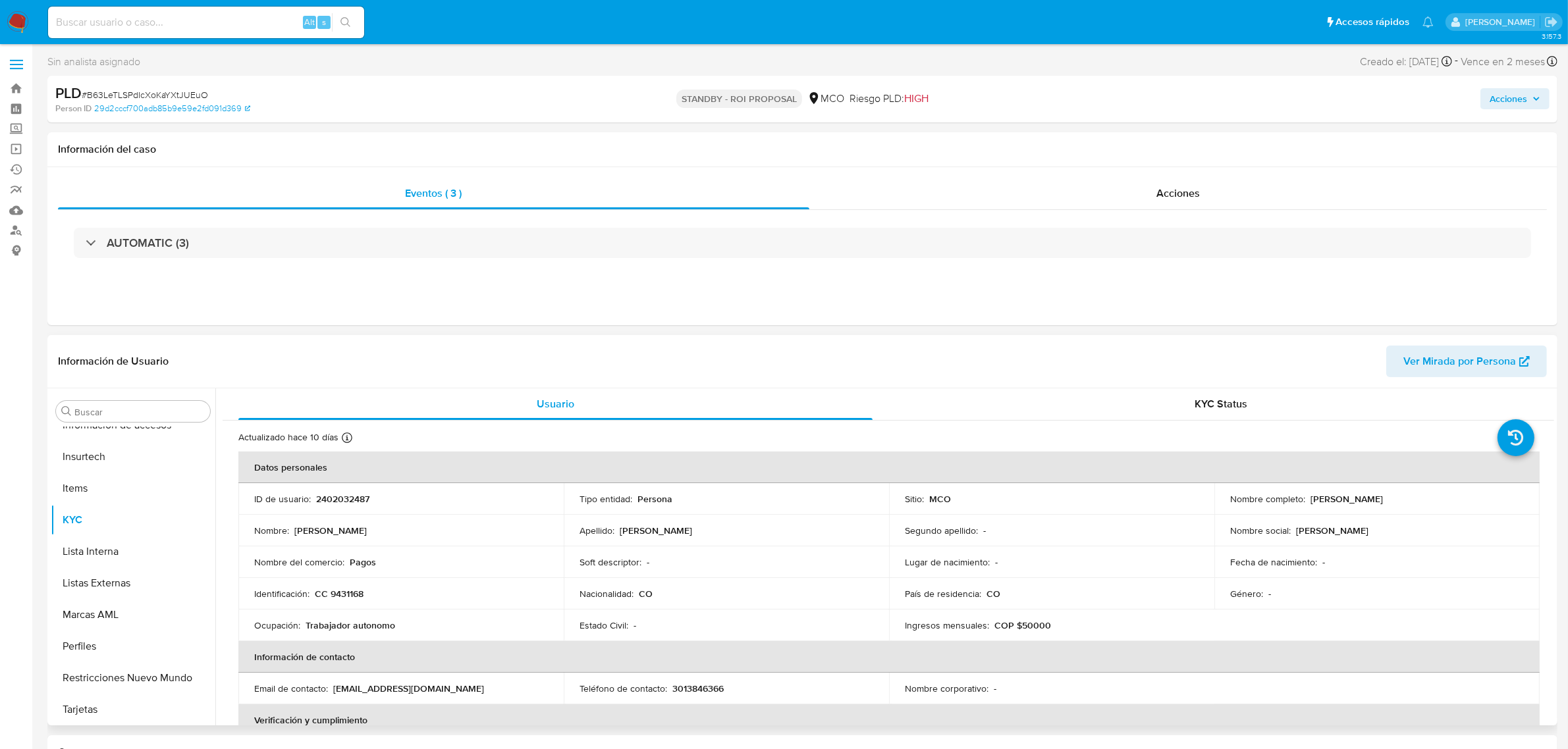
select select "10"
click at [1192, 202] on div "Acciones" at bounding box center [1178, 194] width 738 height 31
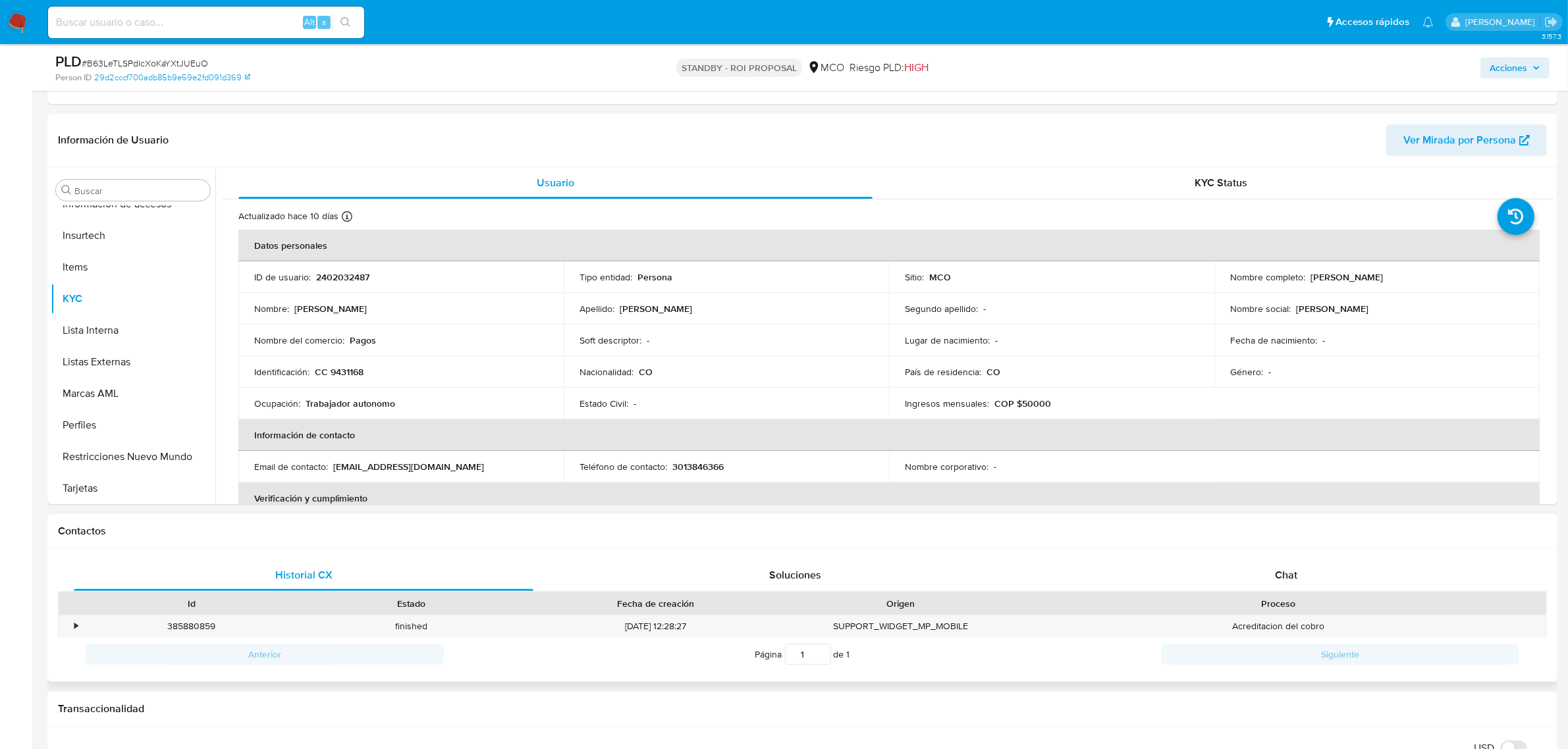
scroll to position [329, 0]
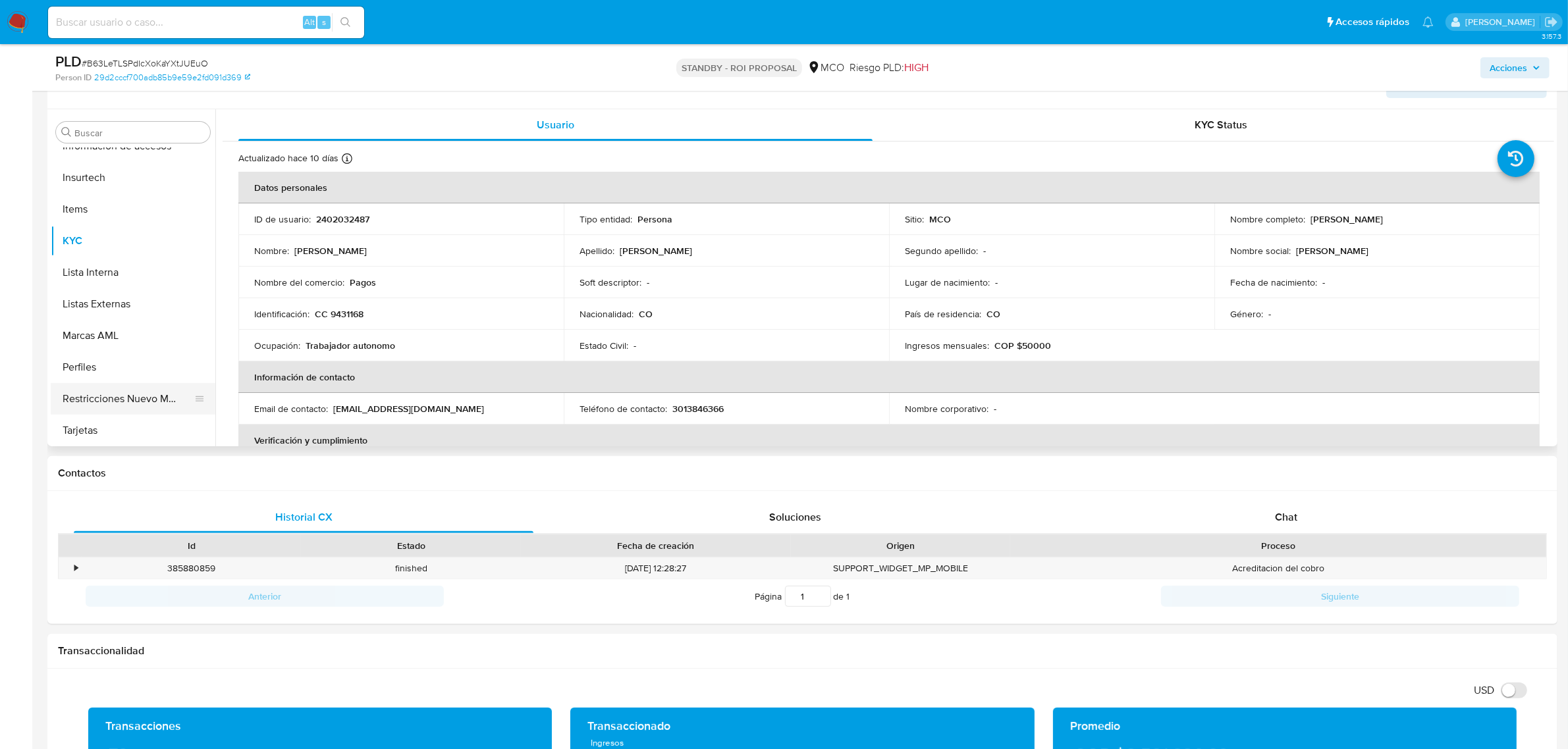
click at [130, 397] on button "Restricciones Nuevo Mundo" at bounding box center [128, 399] width 154 height 31
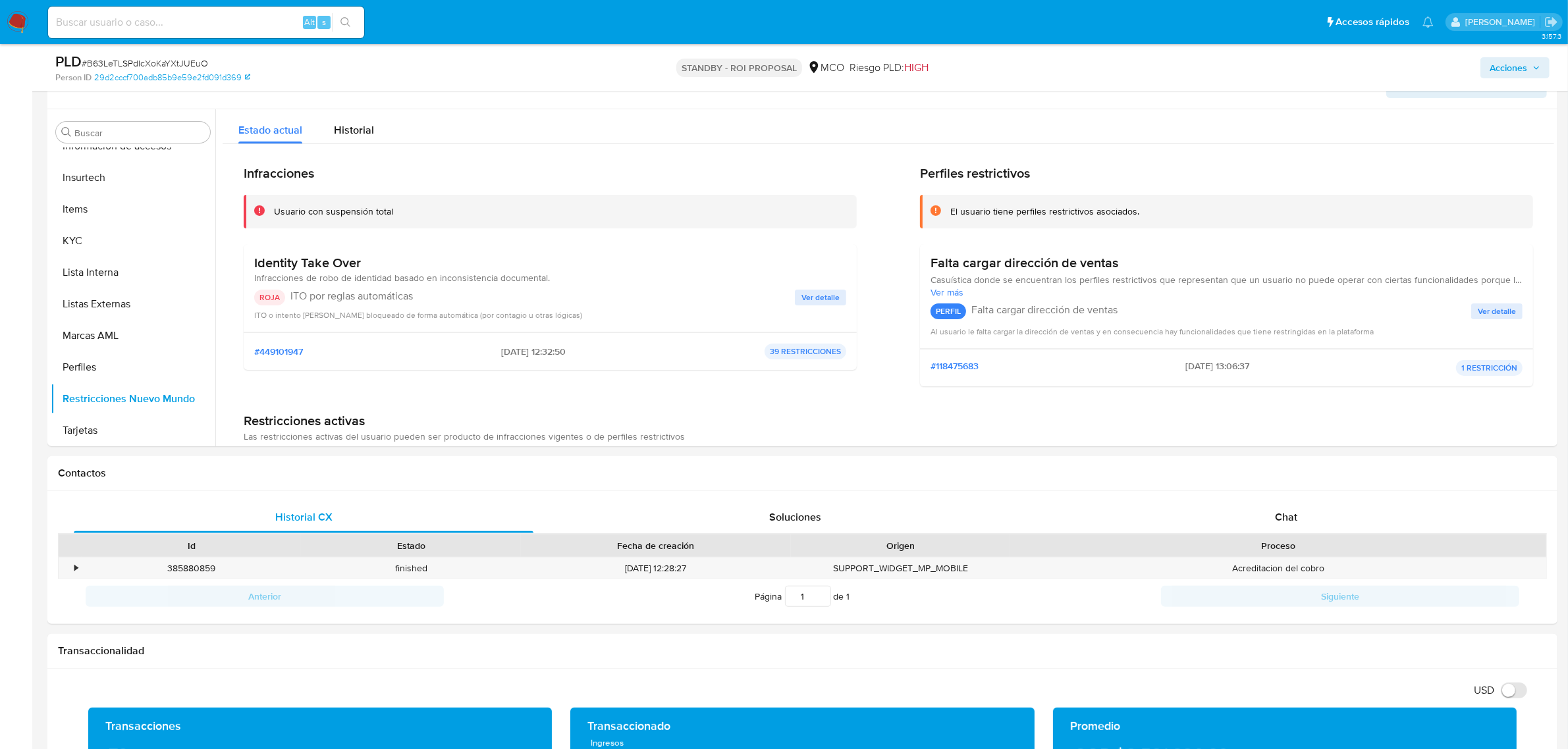
click at [272, 11] on div "Alt s" at bounding box center [206, 22] width 316 height 31
click at [262, 21] on input at bounding box center [206, 22] width 316 height 17
paste input "2402032487"
type input "2402032487"
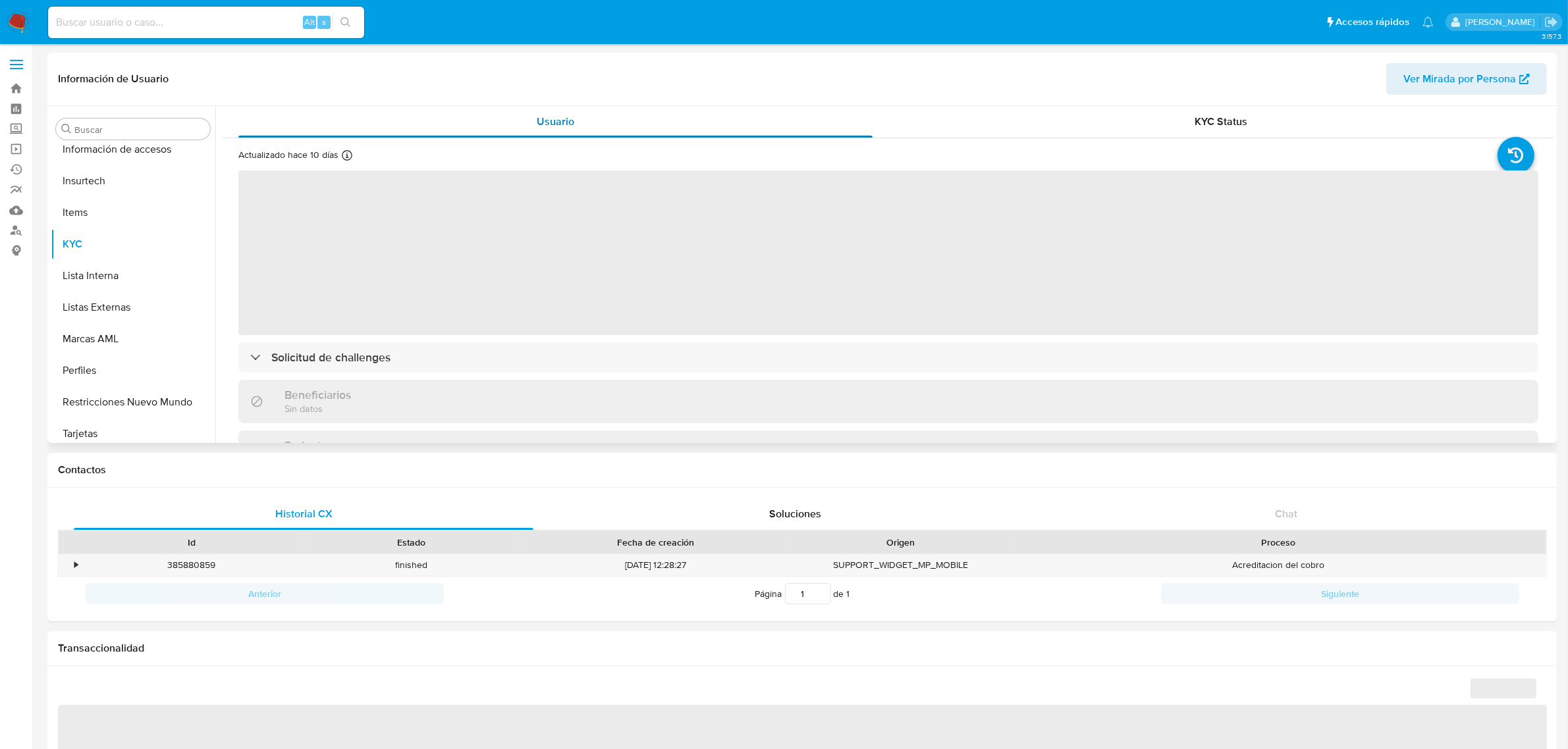
scroll to position [555, 0]
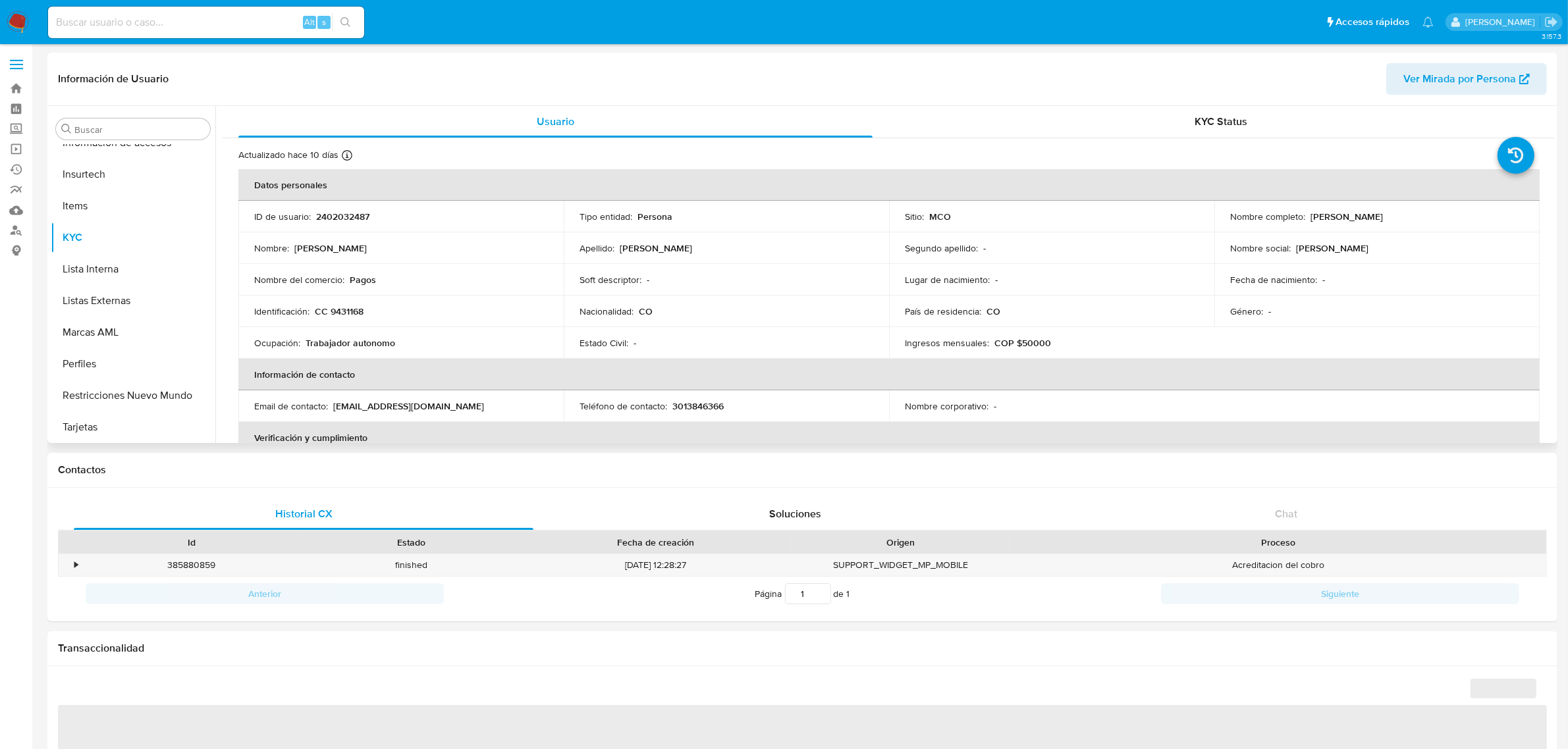
select select "10"
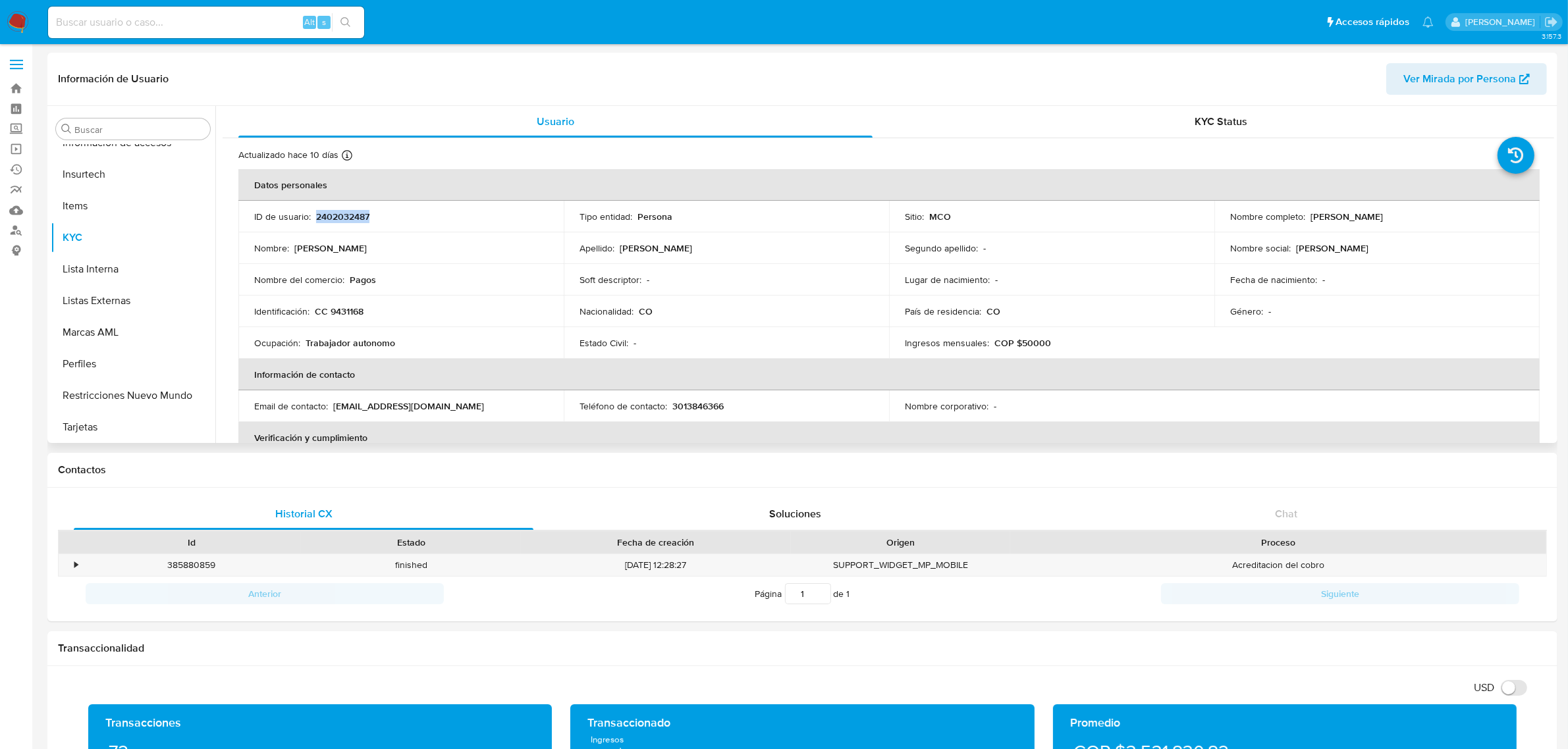
drag, startPoint x: 317, startPoint y: 218, endPoint x: 379, endPoint y: 217, distance: 62.0
click at [379, 217] on div "ID de usuario : 2402032487" at bounding box center [401, 216] width 294 height 12
copy p "2402032487"
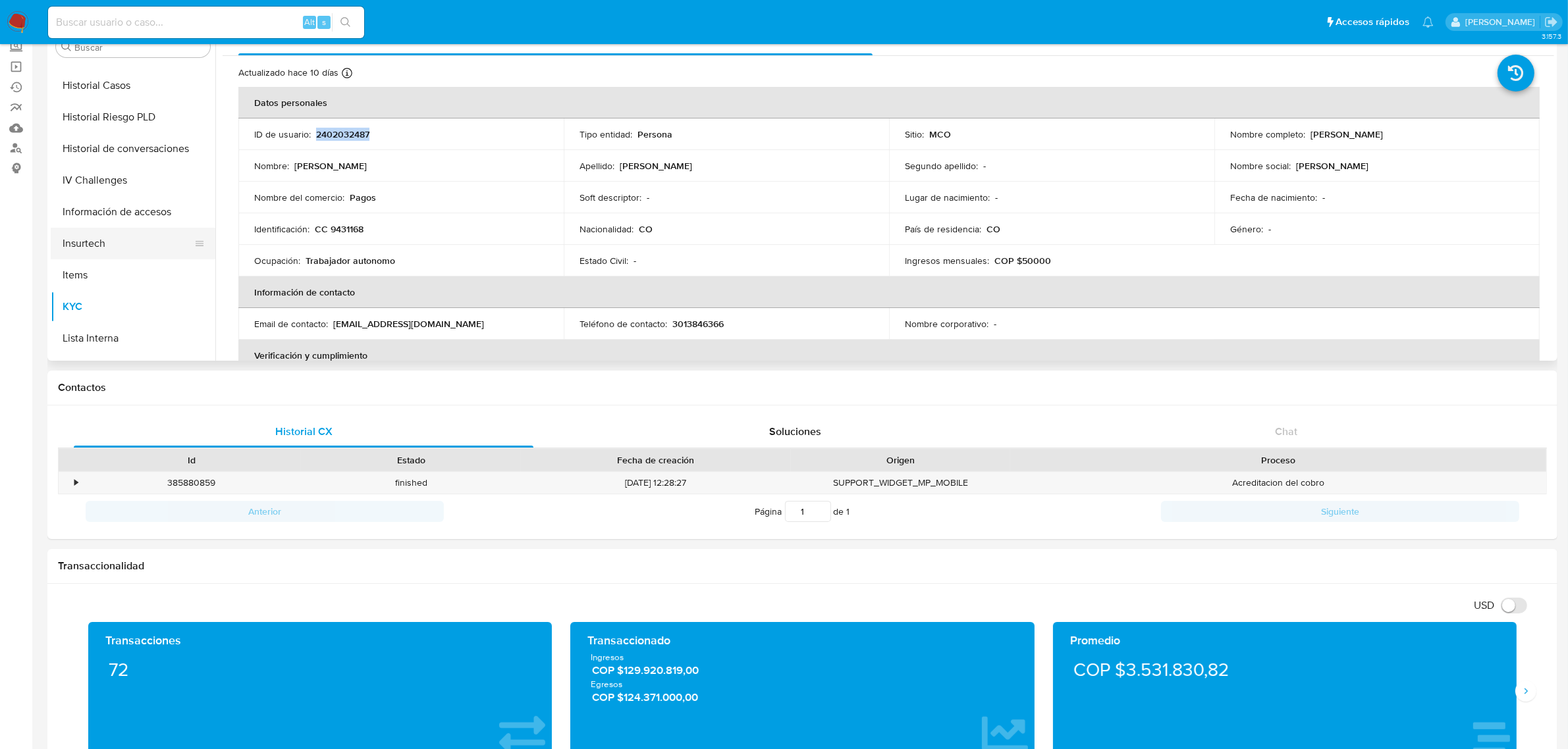
scroll to position [308, 0]
click at [119, 183] on button "Historial Casos" at bounding box center [128, 181] width 154 height 31
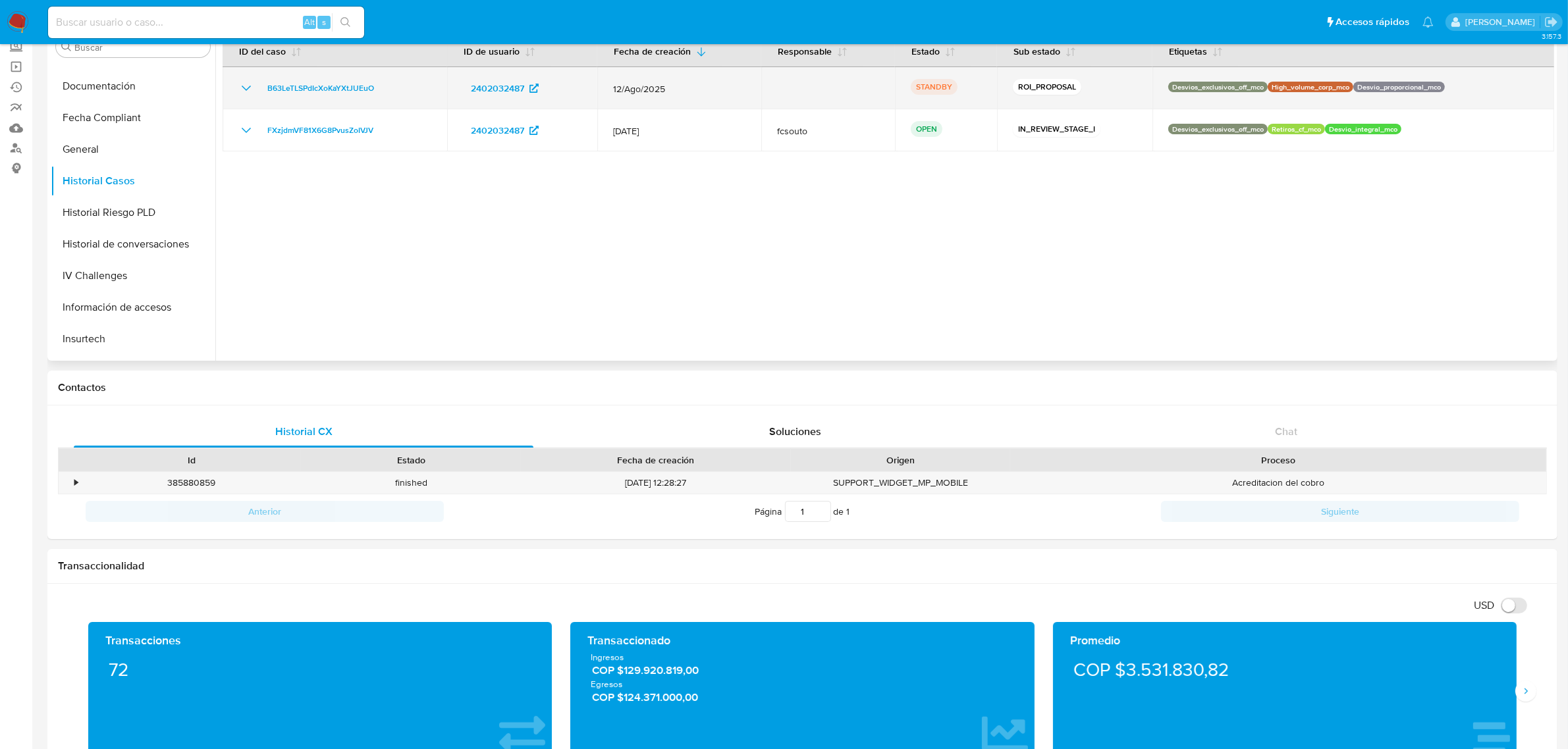
drag, startPoint x: 390, startPoint y: 90, endPoint x: 256, endPoint y: 90, distance: 134.0
click at [256, 90] on div "B63LeTLSPdIcXoKaYXtJUEuO" at bounding box center [335, 88] width 193 height 16
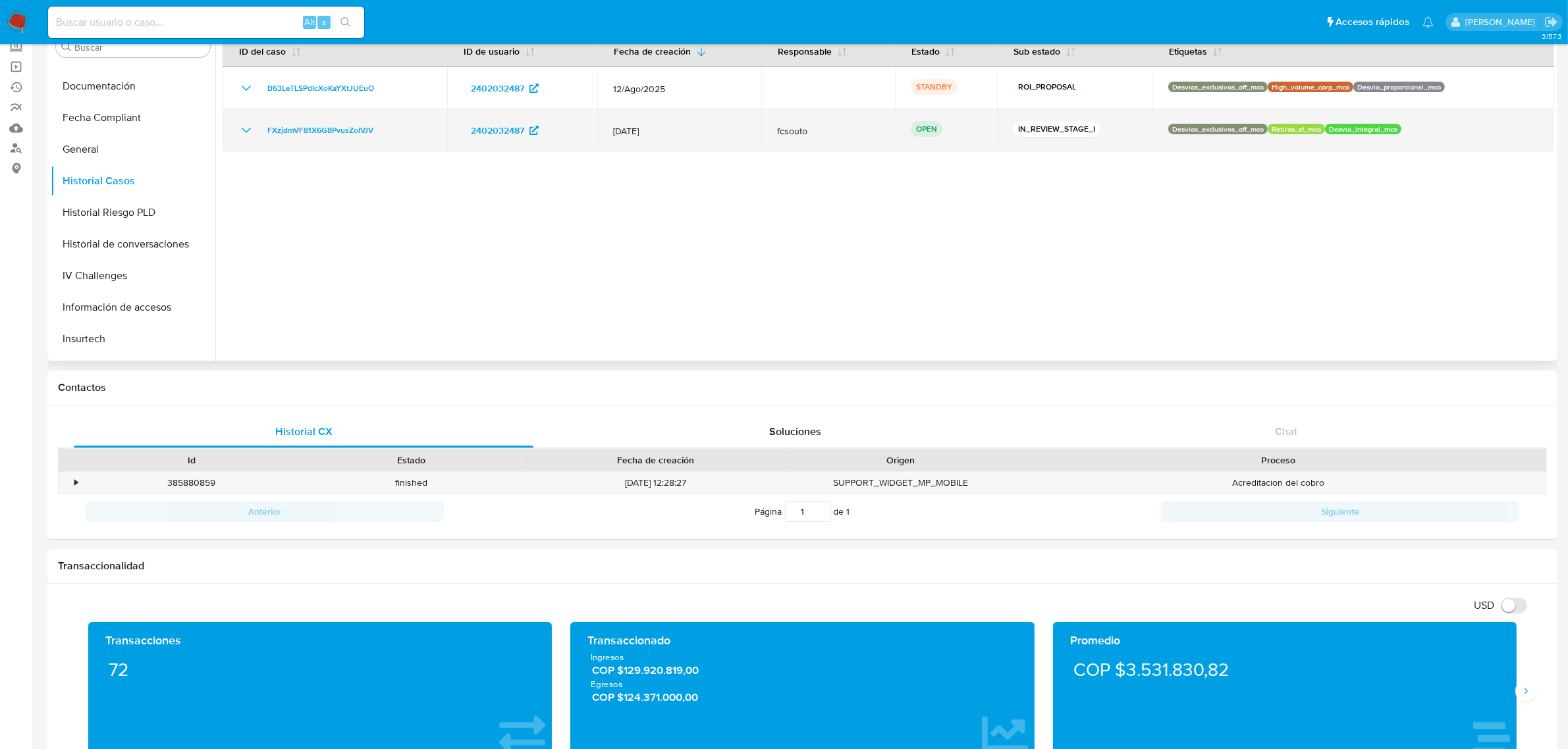
drag, startPoint x: 373, startPoint y: 130, endPoint x: 261, endPoint y: 127, distance: 112.0
click at [261, 127] on div "FXzjdmVF81X6G8PvusZoIVJV" at bounding box center [335, 130] width 193 height 16
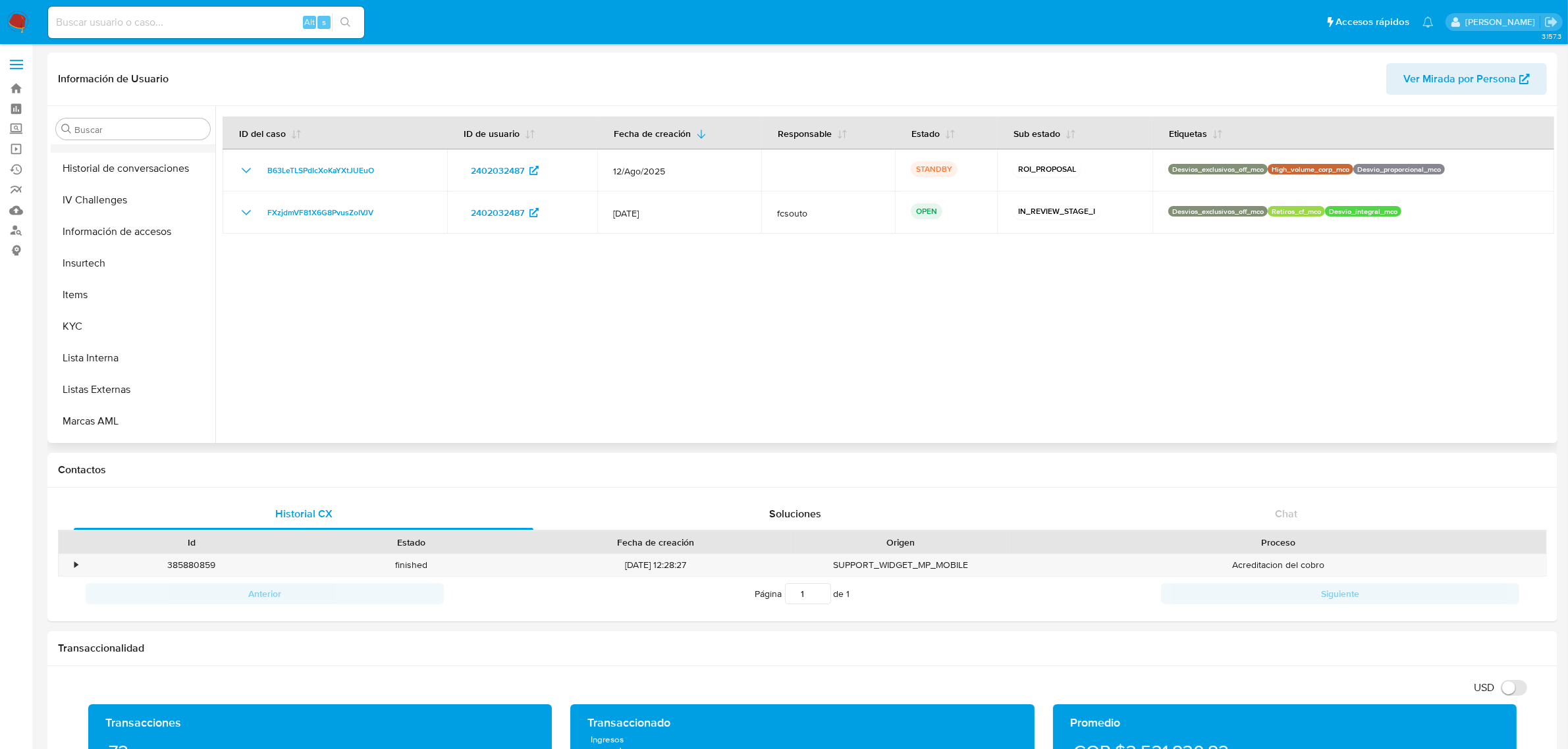
scroll to position [473, 0]
click at [90, 310] on button "KYC" at bounding box center [128, 320] width 154 height 31
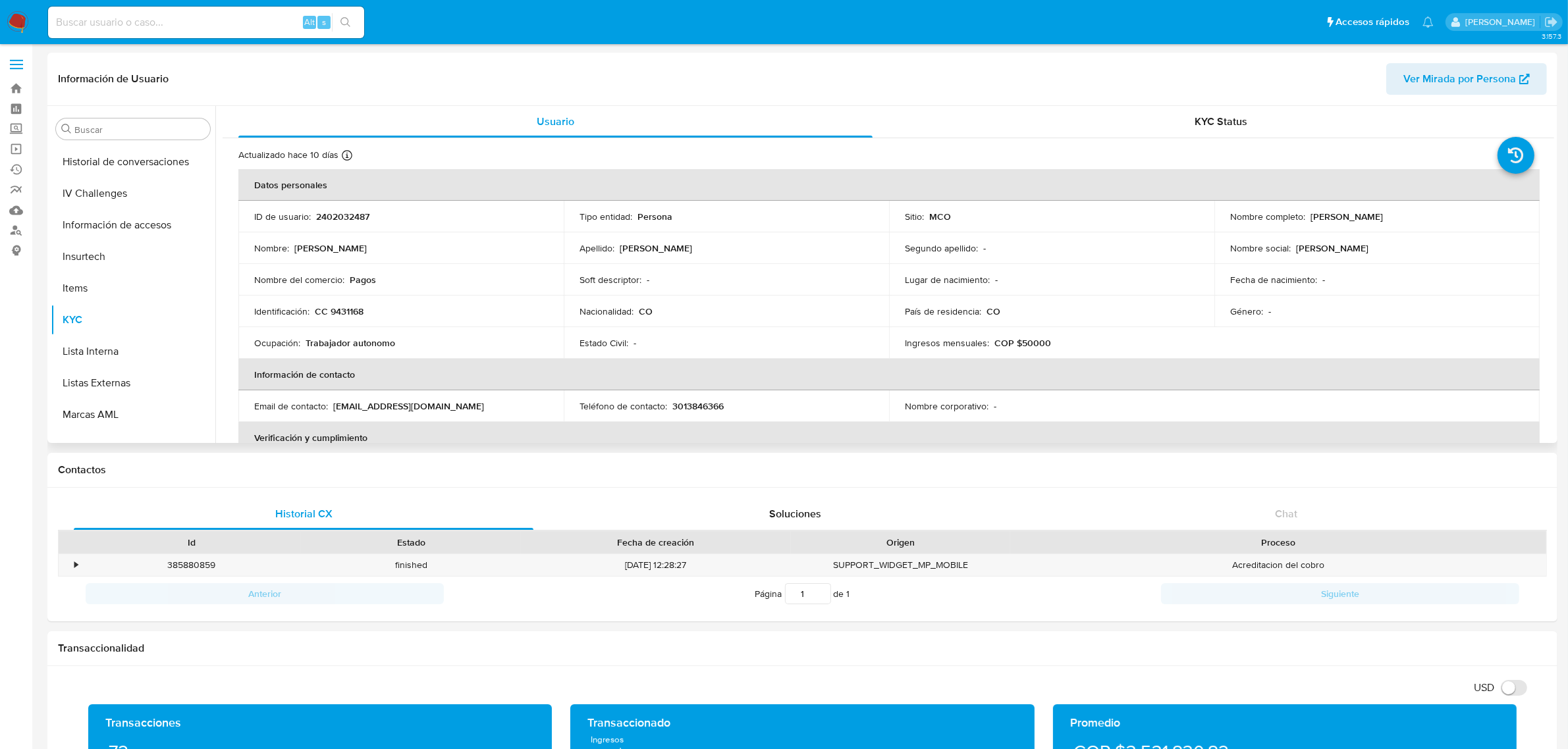
drag, startPoint x: 1426, startPoint y: 215, endPoint x: 1307, endPoint y: 216, distance: 119.0
click at [1307, 216] on div "Nombre completo : Apolinar Jose Rivera Garcia" at bounding box center [1377, 216] width 294 height 12
copy p "[PERSON_NAME]"
click at [212, 27] on input at bounding box center [206, 22] width 316 height 17
paste input "2575692548"
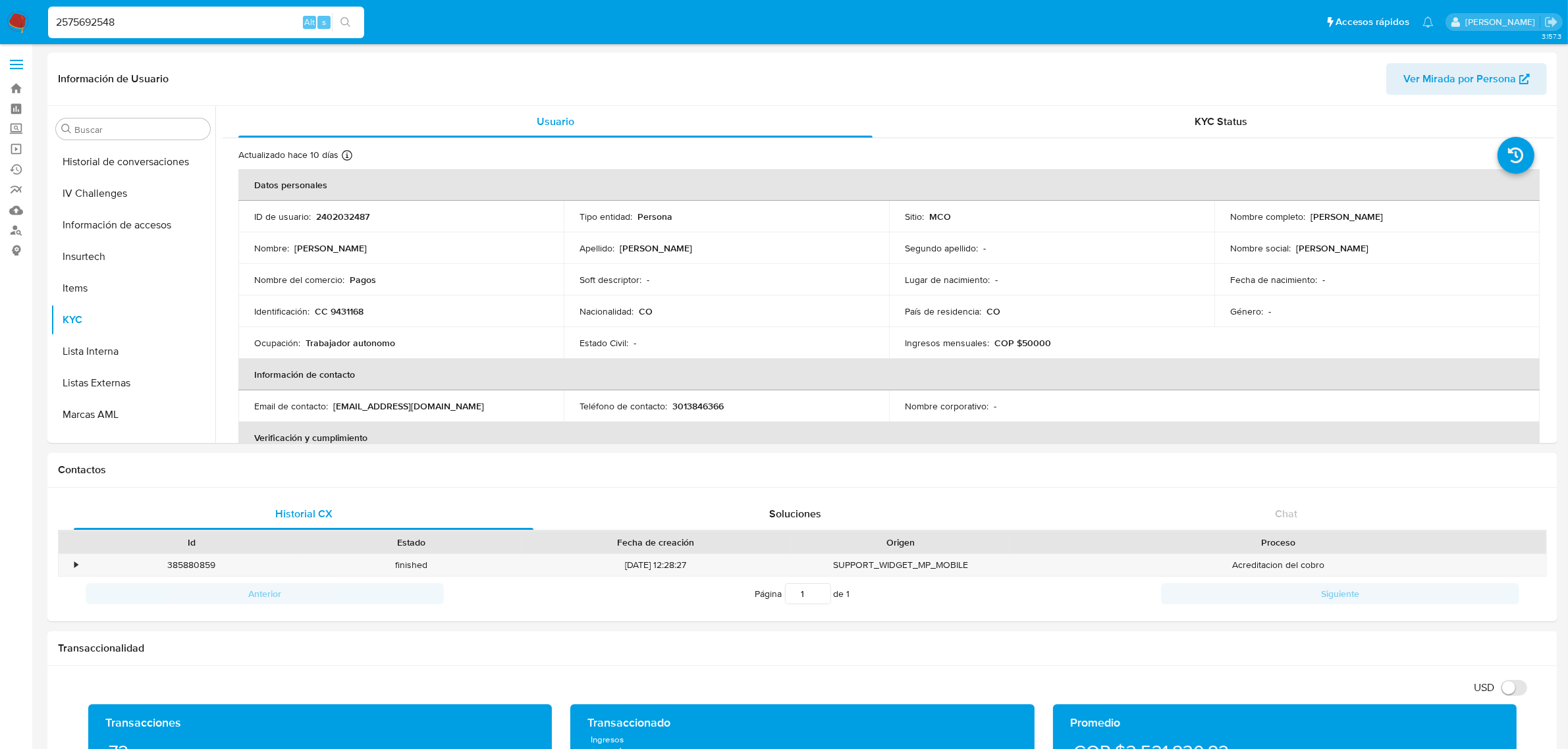
type input "2575692548"
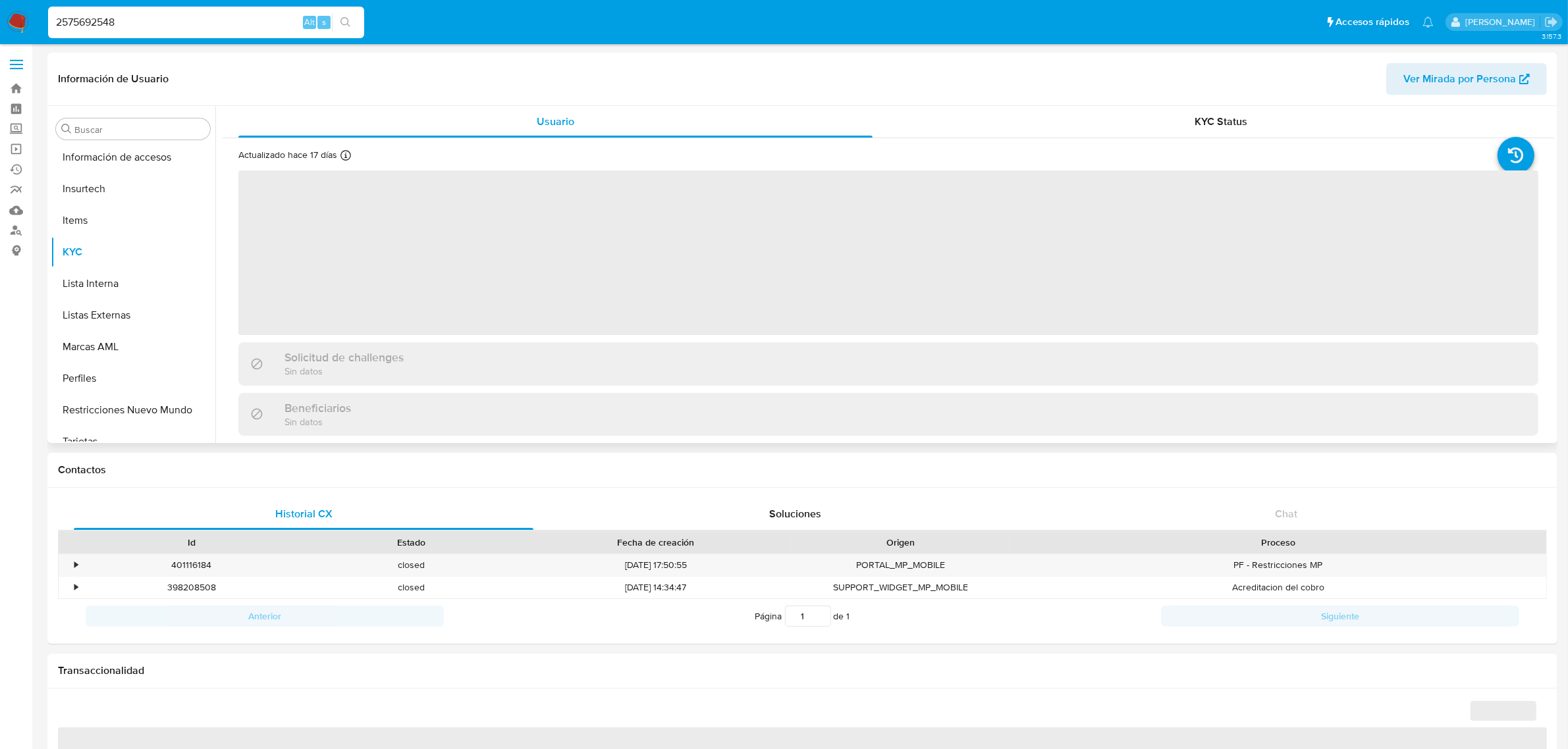
scroll to position [555, 0]
select select "10"
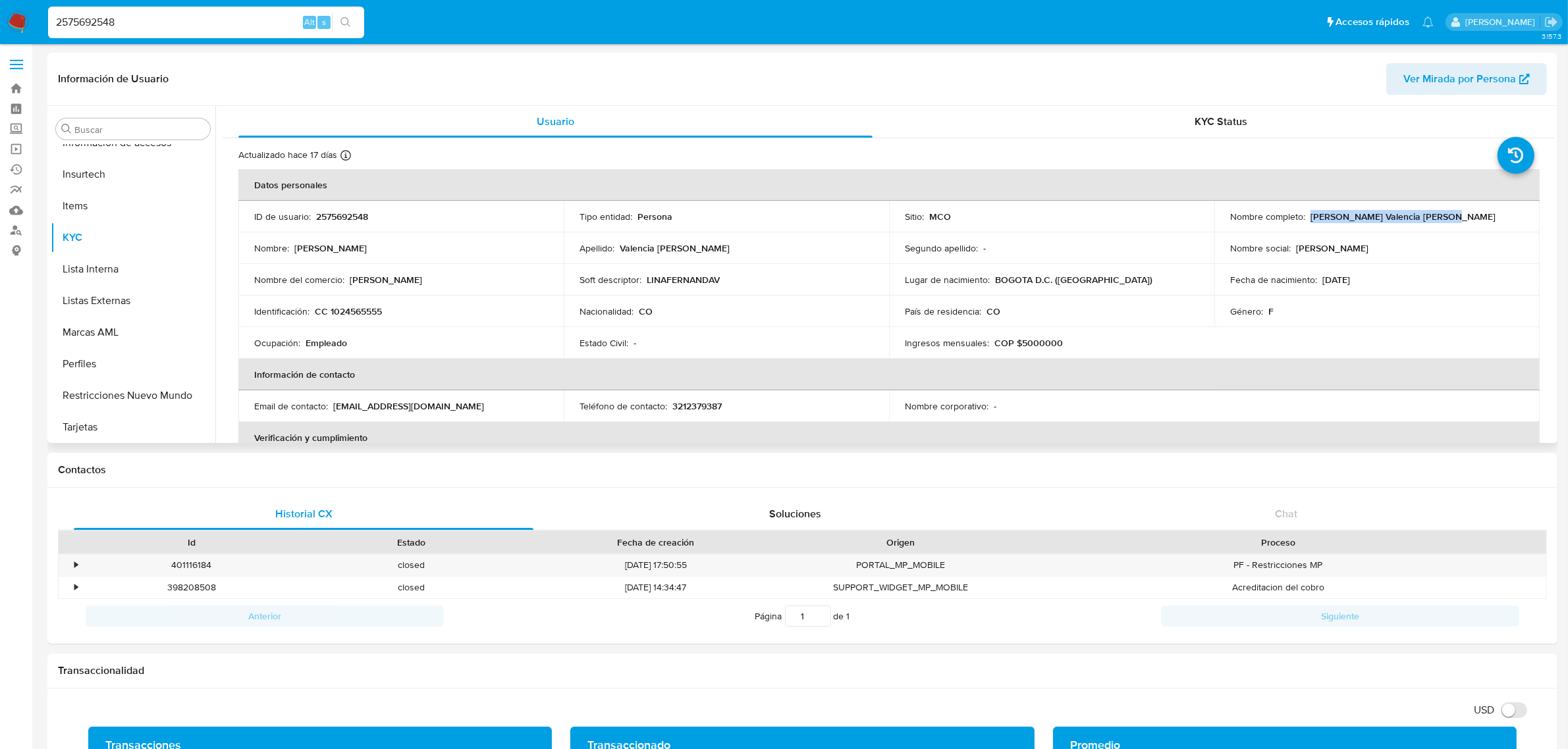
drag, startPoint x: 1306, startPoint y: 221, endPoint x: 1440, endPoint y: 221, distance: 134.0
click at [1440, 221] on p "Lina Fernanda Valencia Vanegas" at bounding box center [1403, 216] width 185 height 12
copy p "Lina Fernanda Valencia Vanegas"
drag, startPoint x: 315, startPoint y: 217, endPoint x: 370, endPoint y: 219, distance: 55.0
click at [370, 219] on div "ID de usuario : 2575692548" at bounding box center [401, 216] width 294 height 12
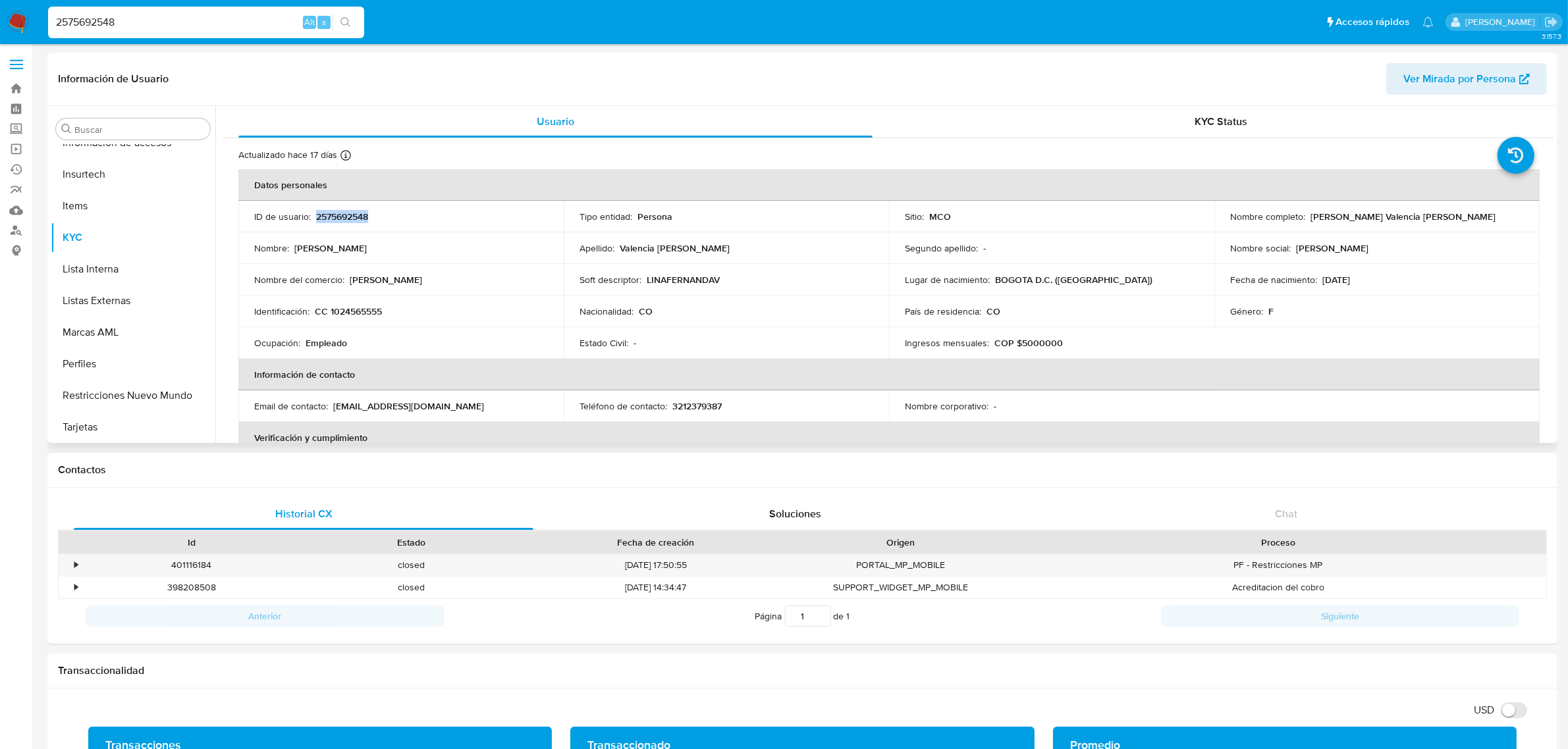
copy p "2575692548"
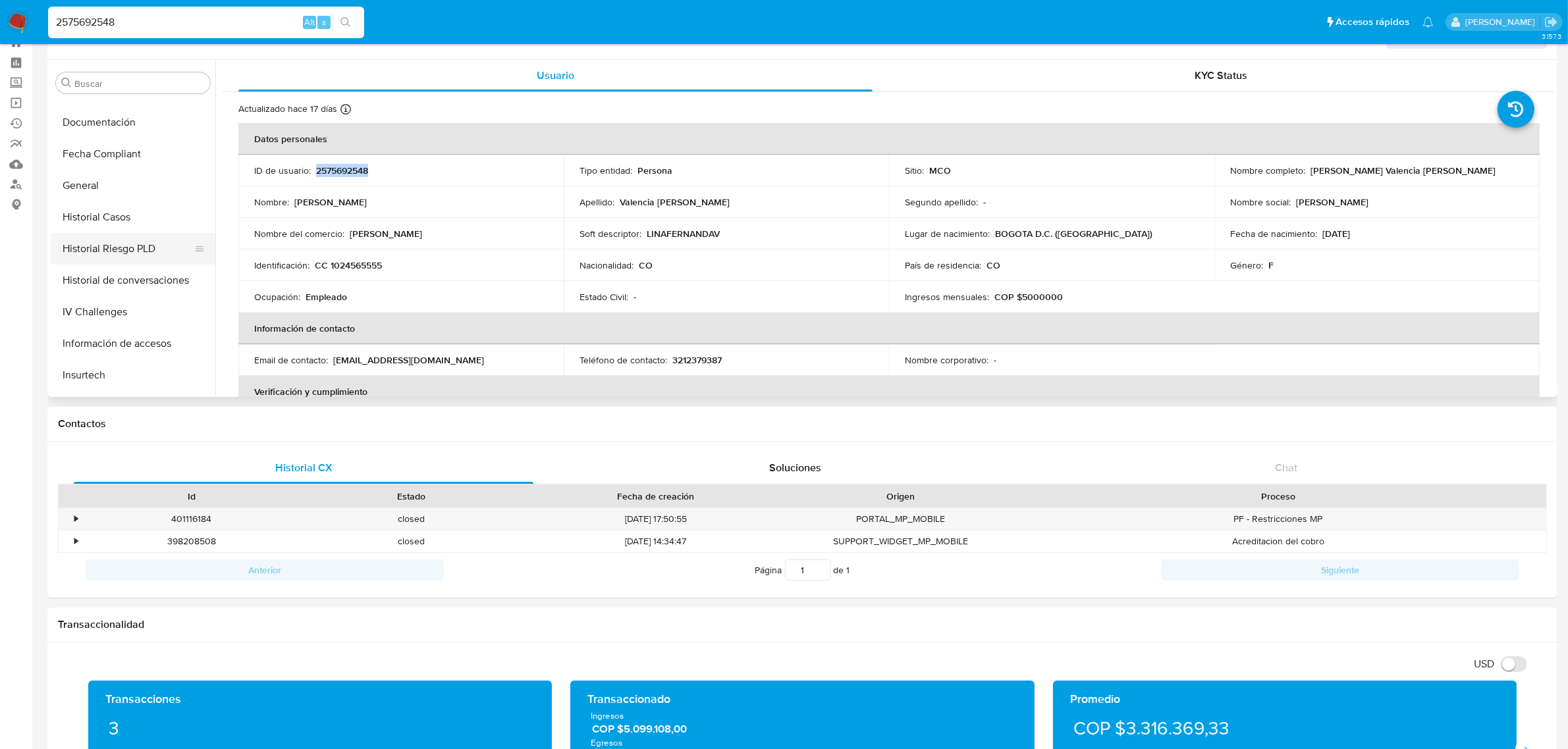
scroll to position [0, 0]
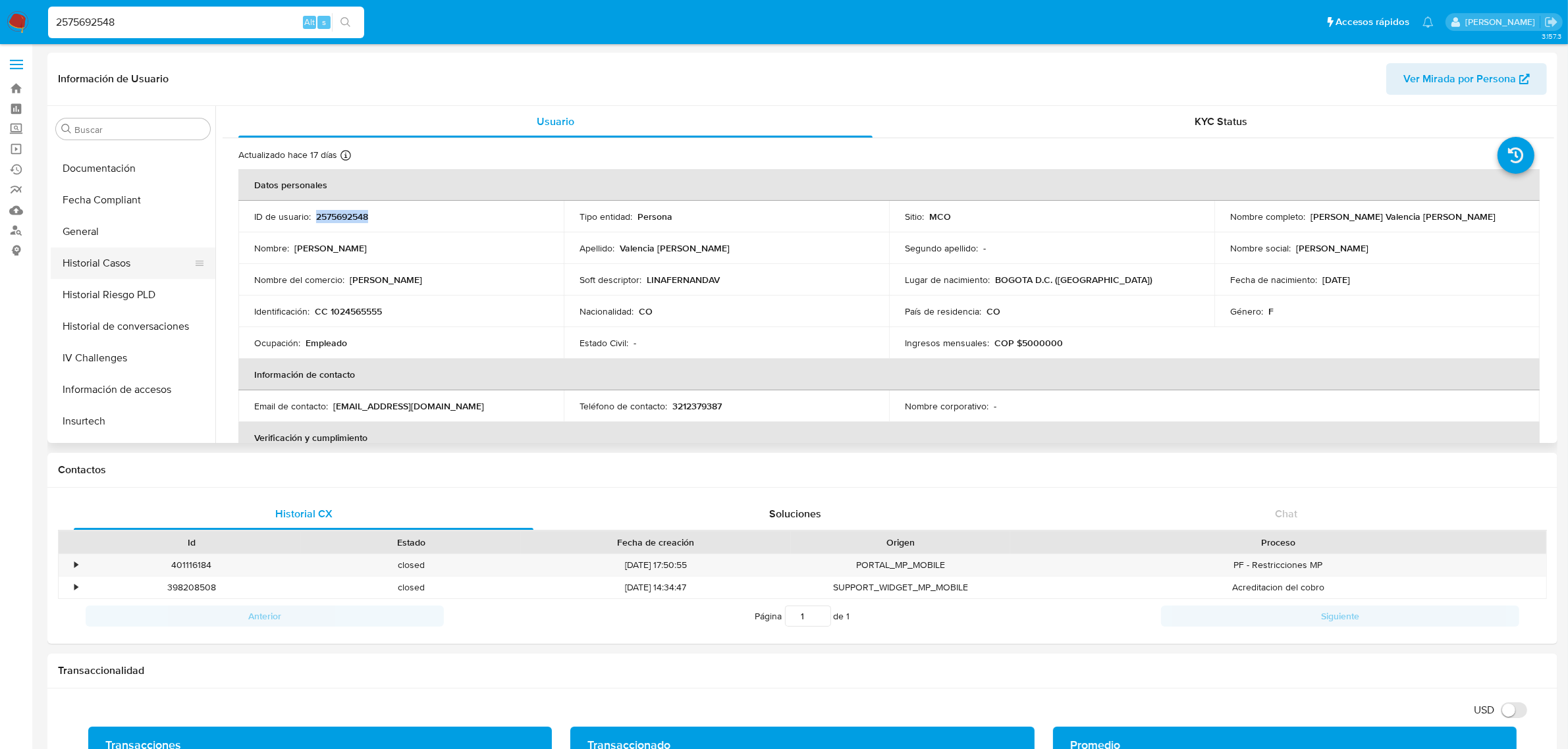
click at [115, 258] on button "Historial Casos" at bounding box center [128, 263] width 154 height 31
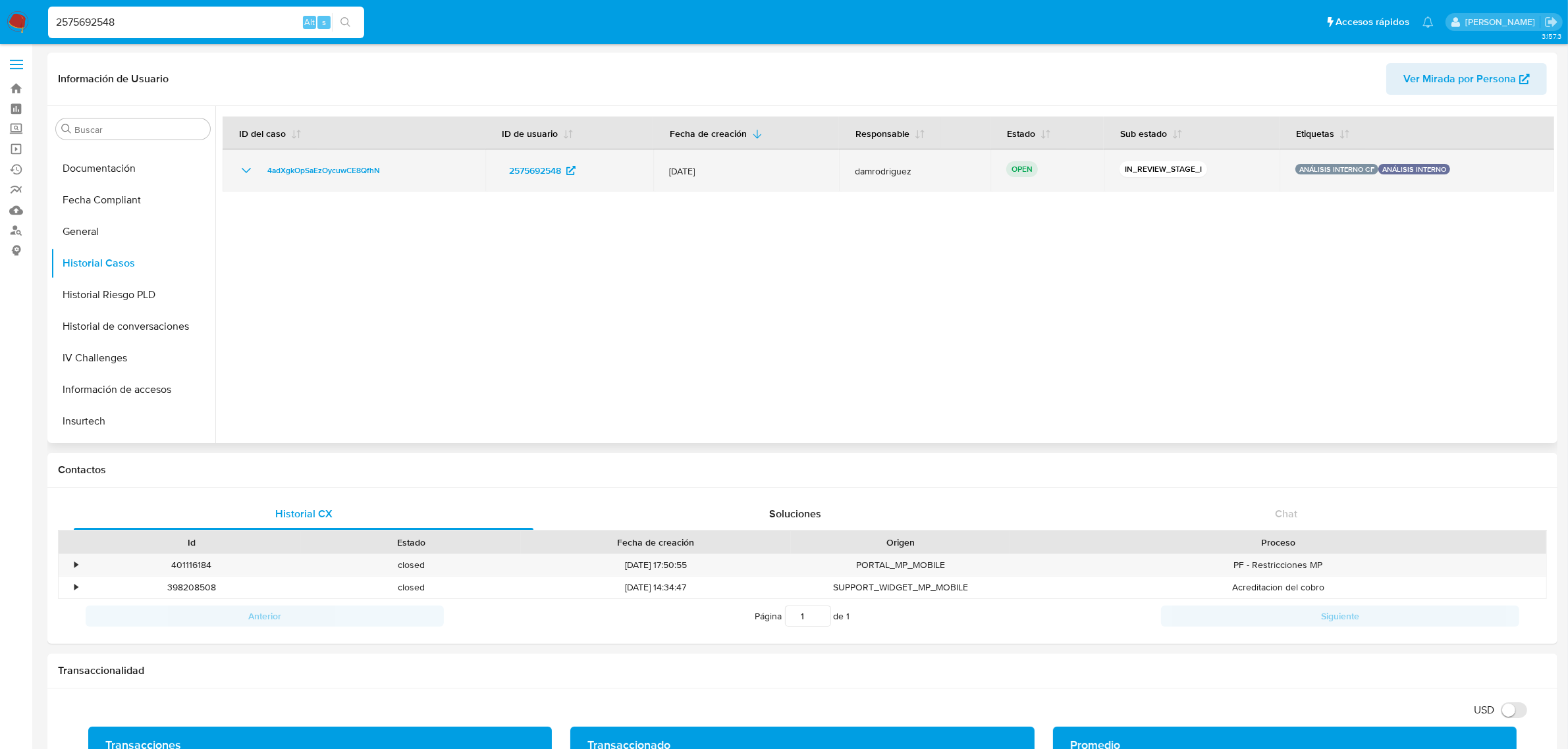
click at [242, 167] on icon "Mostrar/Ocultar" at bounding box center [246, 170] width 16 height 16
drag, startPoint x: 390, startPoint y: 169, endPoint x: 264, endPoint y: 175, distance: 126.1
click at [264, 175] on div "4adXgkOpSaEzOycuwCE8QfhN" at bounding box center [354, 170] width 231 height 16
